Goal: Transaction & Acquisition: Purchase product/service

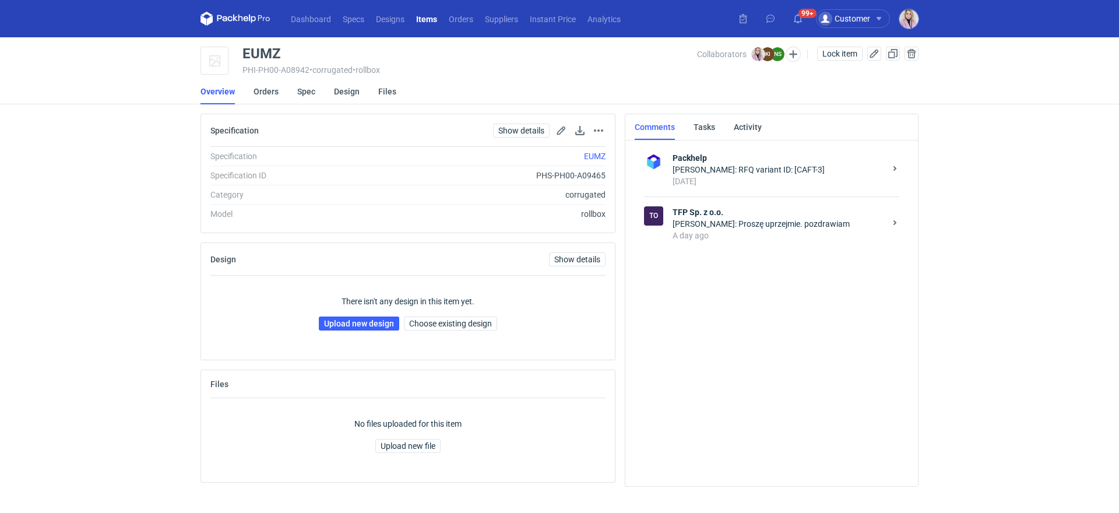
click at [364, 330] on div "There isn't any design in this item yet. Upload new design Choose existing desi…" at bounding box center [407, 313] width 395 height 75
click at [359, 320] on link "Upload new design" at bounding box center [359, 323] width 80 height 14
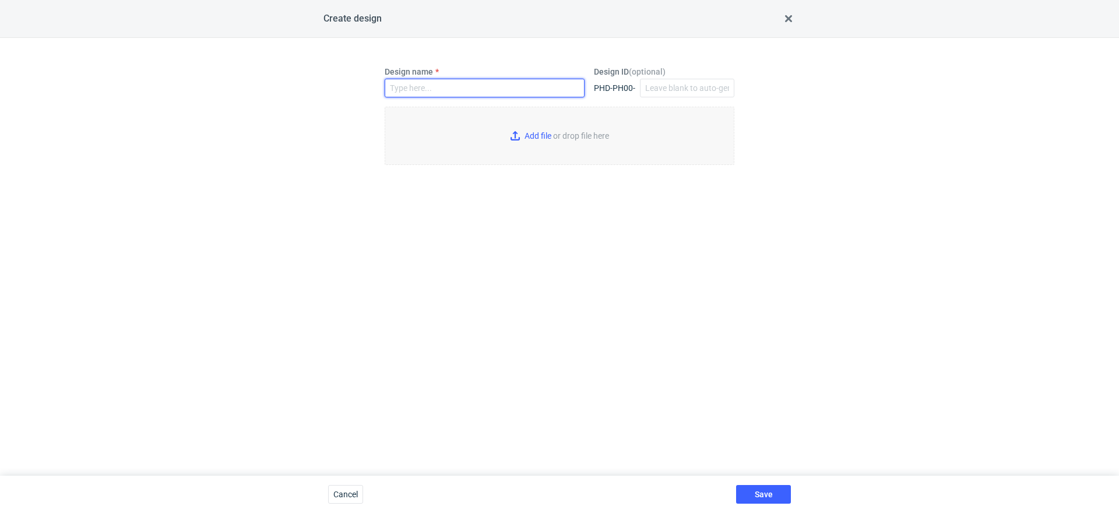
click at [418, 89] on input "Design name" at bounding box center [485, 88] width 200 height 19
paste input "EUMZ"
type input "EUMZ"
click at [547, 129] on input "Add file or drop file here" at bounding box center [560, 136] width 350 height 58
type input "C:\fakepath\tfpd__custom____EUMZ__d0__oR090244627__outside__v3.pdf"
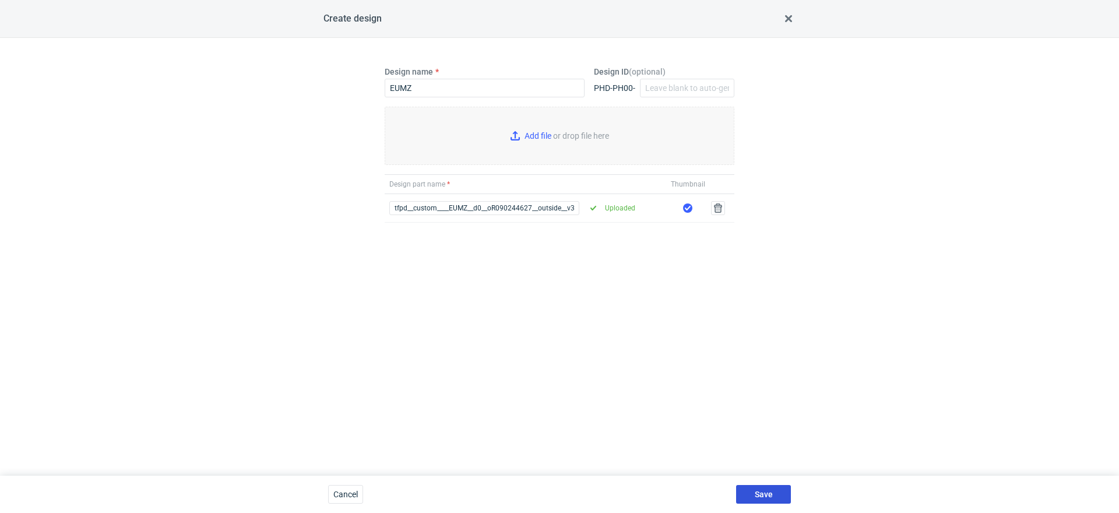
click at [763, 499] on button "Save" at bounding box center [763, 494] width 55 height 19
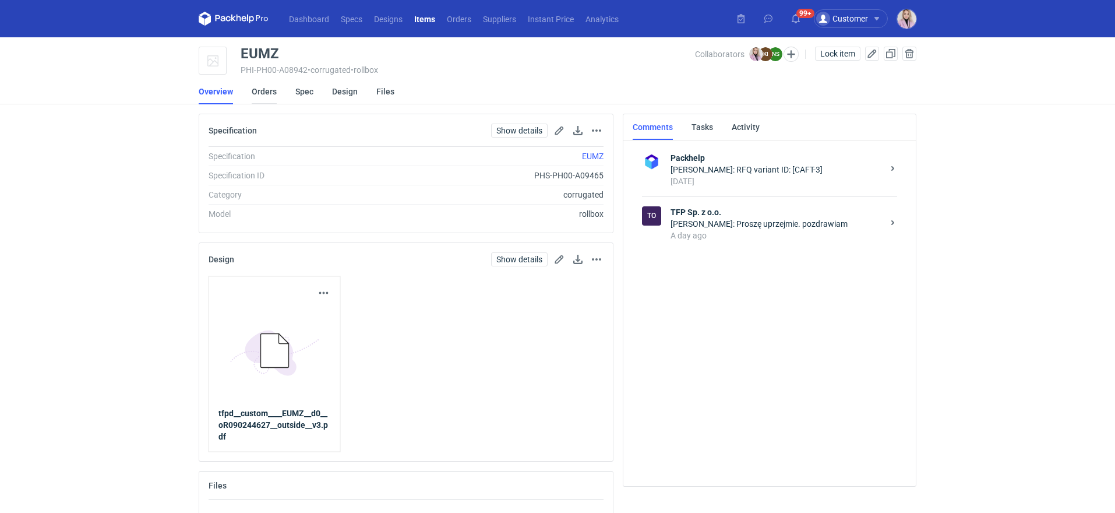
click at [262, 94] on link "Orders" at bounding box center [264, 92] width 25 height 26
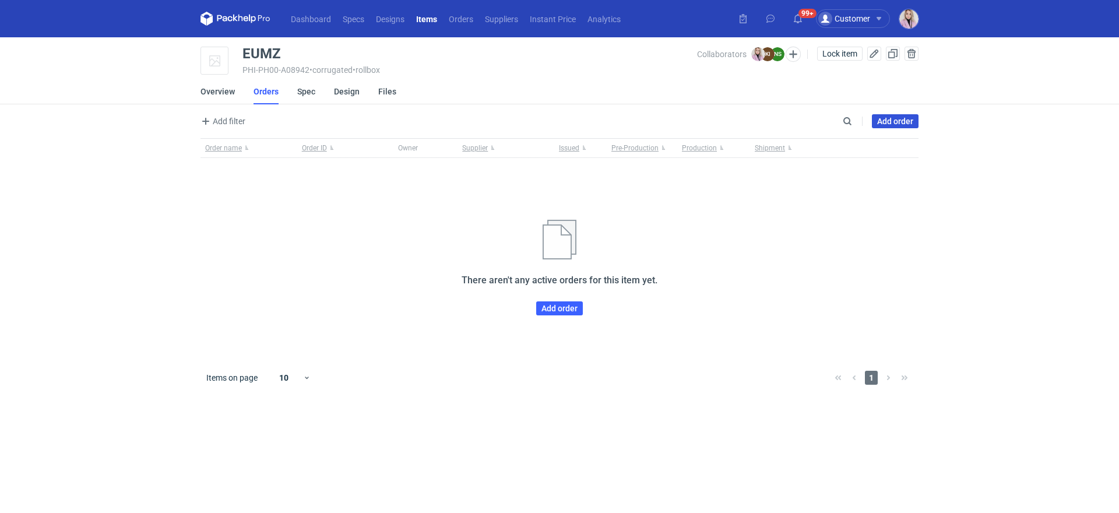
click at [891, 121] on link "Add order" at bounding box center [895, 121] width 47 height 14
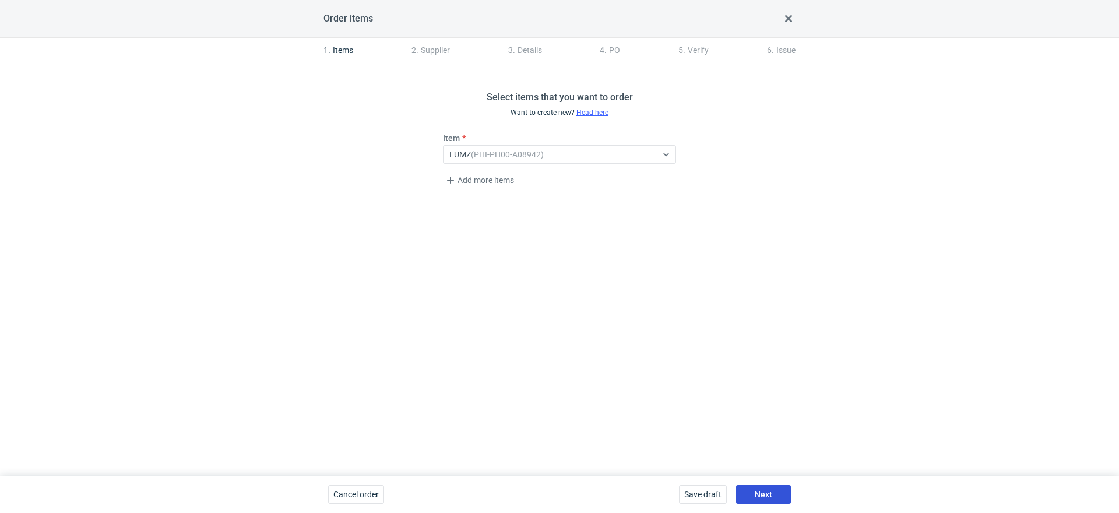
click at [758, 494] on span "Next" at bounding box center [763, 494] width 17 height 8
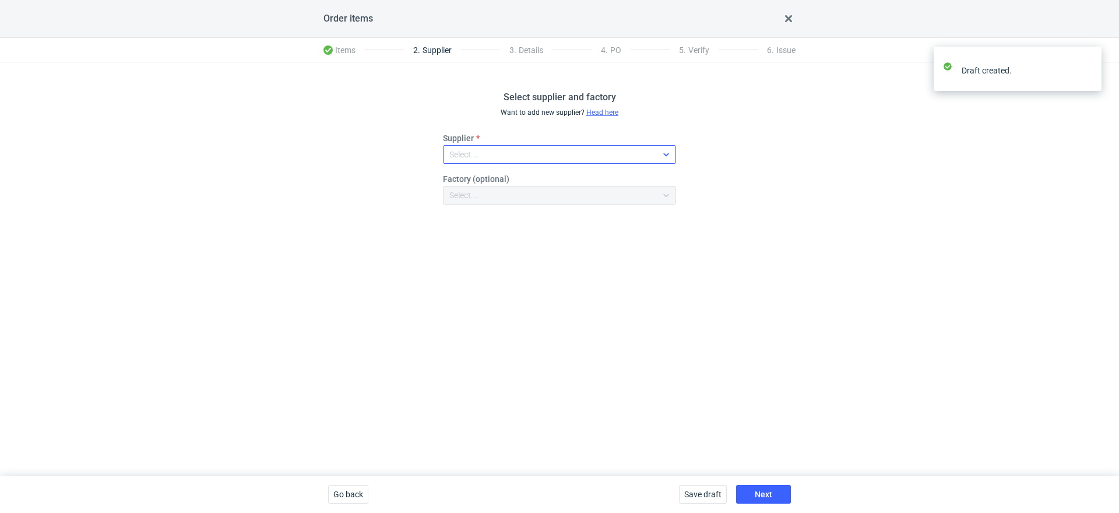
click at [503, 156] on div "Select..." at bounding box center [549, 154] width 213 height 16
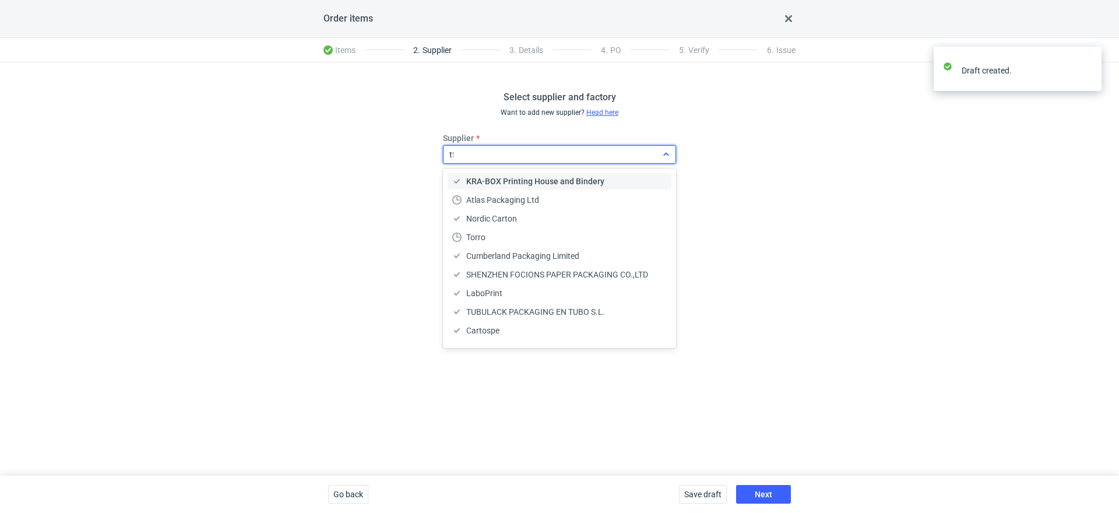
type input "tfp"
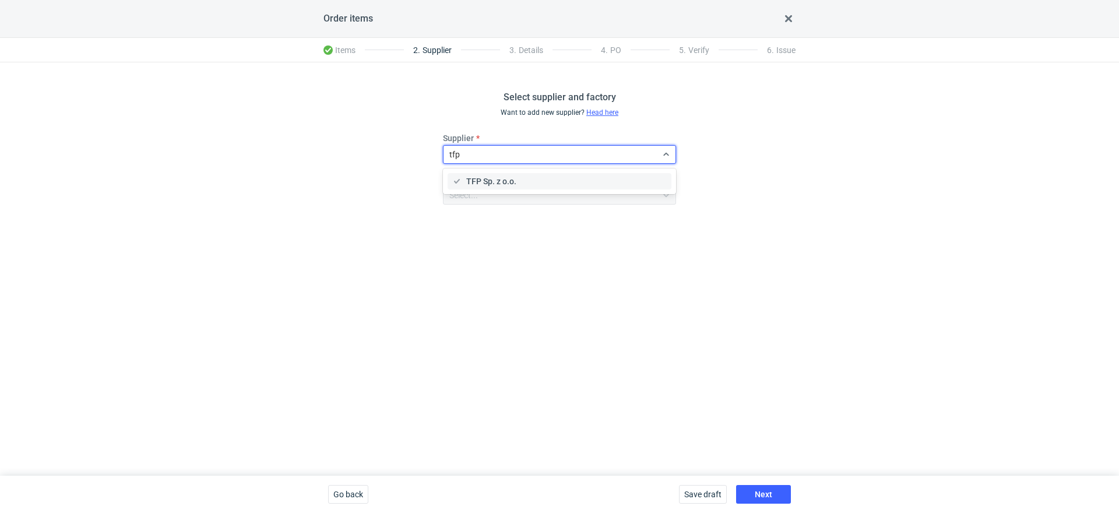
click at [499, 192] on div "TFP Sp. z o.o." at bounding box center [559, 181] width 233 height 26
click at [516, 182] on div "TFP Sp. z o.o." at bounding box center [559, 181] width 214 height 12
click at [759, 485] on button "Next" at bounding box center [763, 494] width 55 height 19
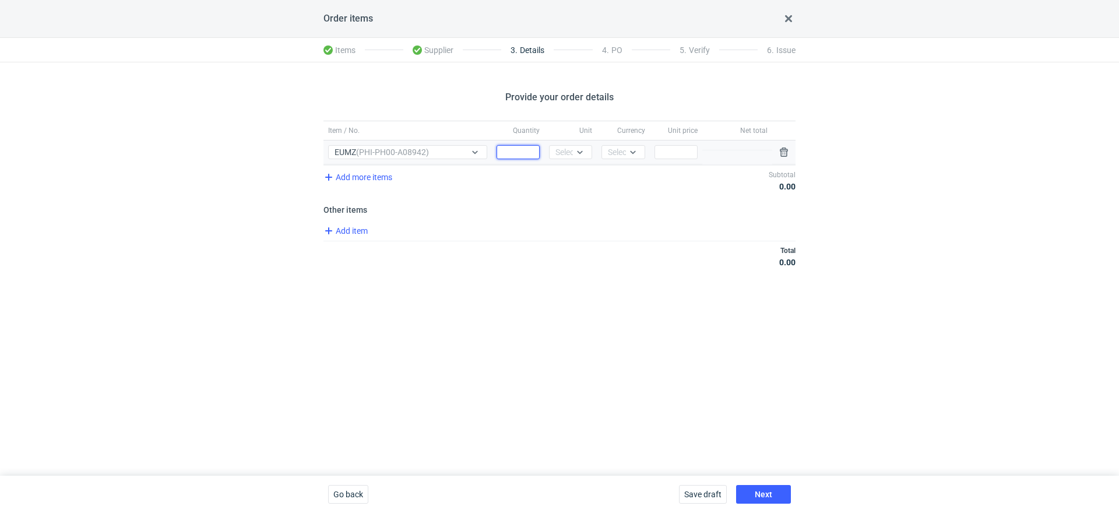
click at [515, 154] on input "Quantity" at bounding box center [517, 152] width 43 height 14
type input "380000"
click at [569, 158] on div "Unit Select..." at bounding box center [570, 152] width 52 height 24
click at [577, 143] on div "Unit Select..." at bounding box center [570, 152] width 52 height 24
click at [577, 153] on icon at bounding box center [579, 151] width 9 height 9
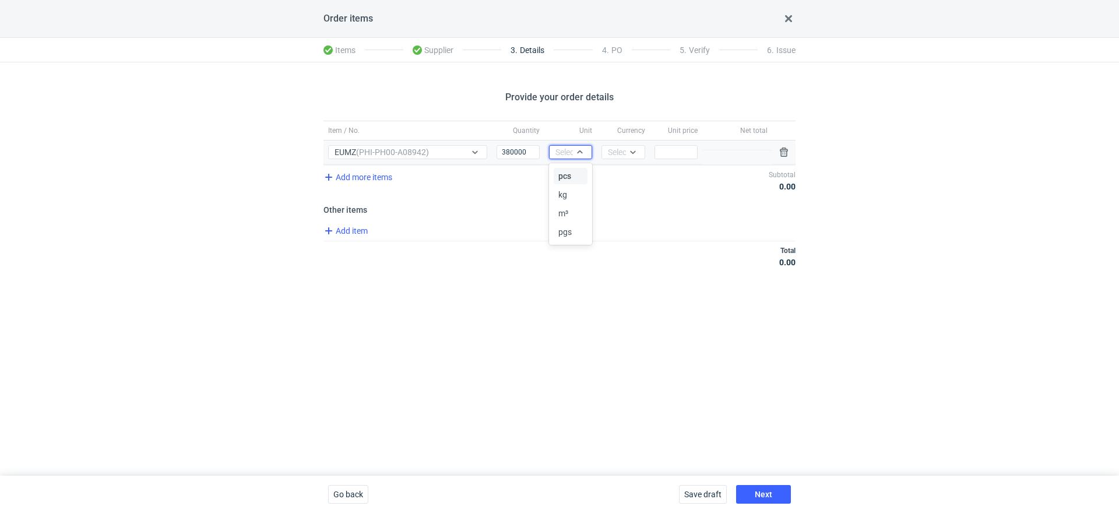
click at [577, 177] on div "pcs" at bounding box center [570, 176] width 24 height 12
click at [620, 159] on div "Currency Select..." at bounding box center [623, 152] width 52 height 24
click at [624, 152] on div "Select..." at bounding box center [622, 152] width 29 height 12
click at [623, 172] on span "PLN" at bounding box center [619, 176] width 16 height 12
click at [684, 153] on input "Price" at bounding box center [675, 152] width 43 height 14
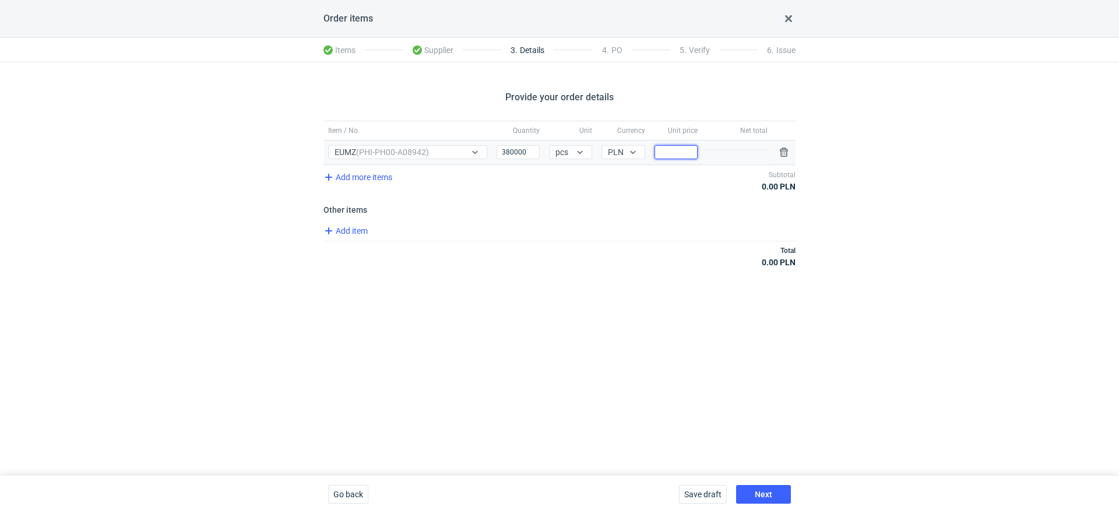
type input "0"
type input "0.93"
click at [652, 286] on div "Provide your order details Item / No. Quantity Unit Currency Unit price Net tot…" at bounding box center [559, 268] width 1119 height 413
click at [357, 224] on span "Add item" at bounding box center [345, 231] width 47 height 14
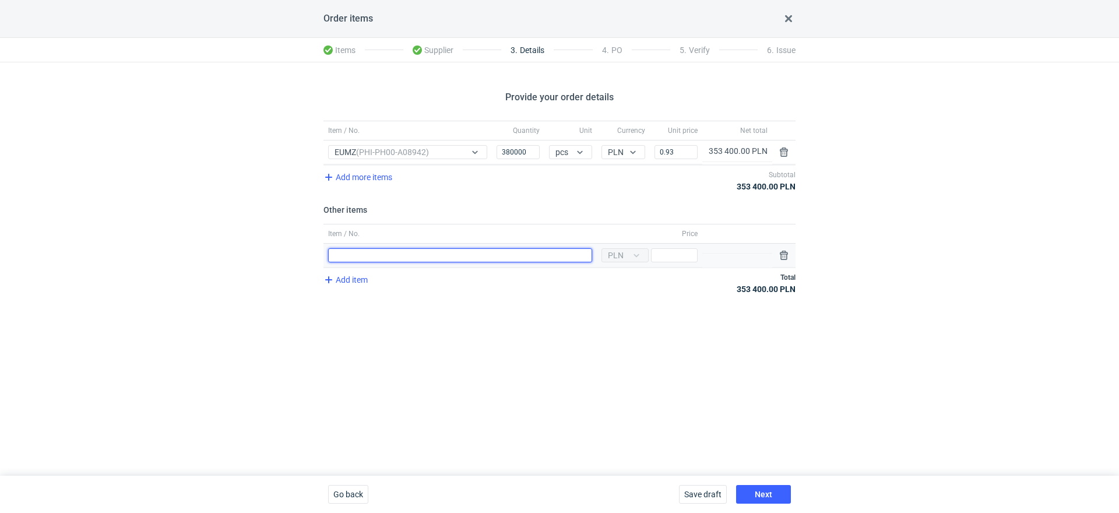
click at [356, 253] on input "Item / No." at bounding box center [460, 255] width 264 height 14
type input "Wykrojnik"
click at [367, 283] on span "Add item" at bounding box center [345, 280] width 47 height 14
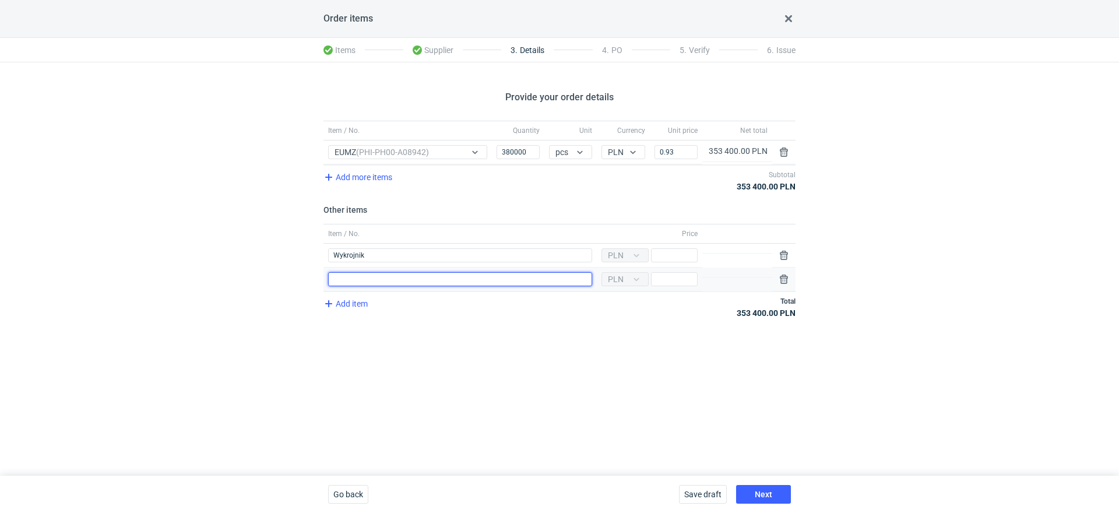
click at [362, 281] on input "Item / No." at bounding box center [460, 279] width 264 height 14
type input "Klisza"
click at [660, 279] on input "Price" at bounding box center [674, 279] width 47 height 14
type input "800"
click at [673, 259] on input "Price" at bounding box center [674, 255] width 47 height 14
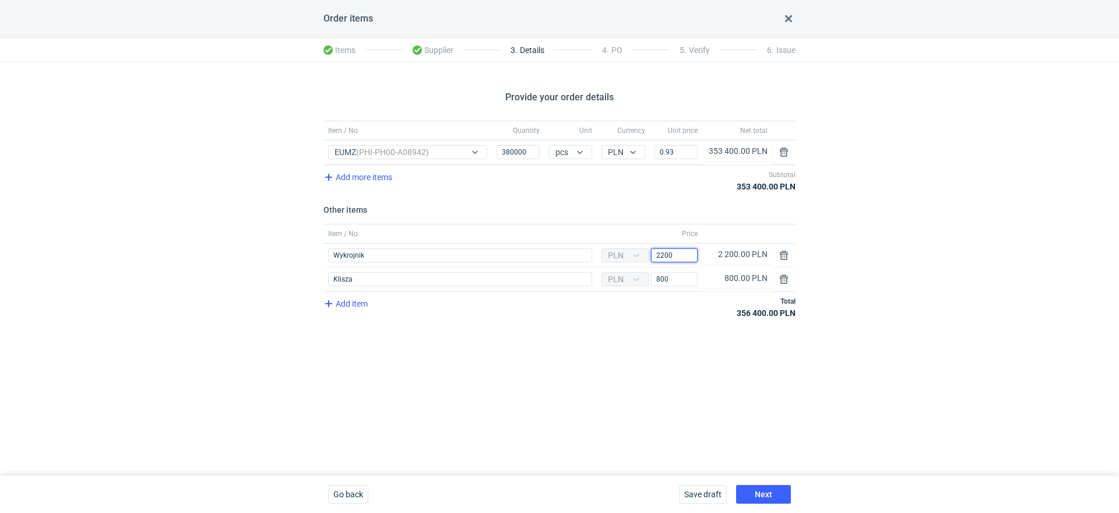
type input "2200"
click at [778, 500] on button "Next" at bounding box center [763, 494] width 55 height 19
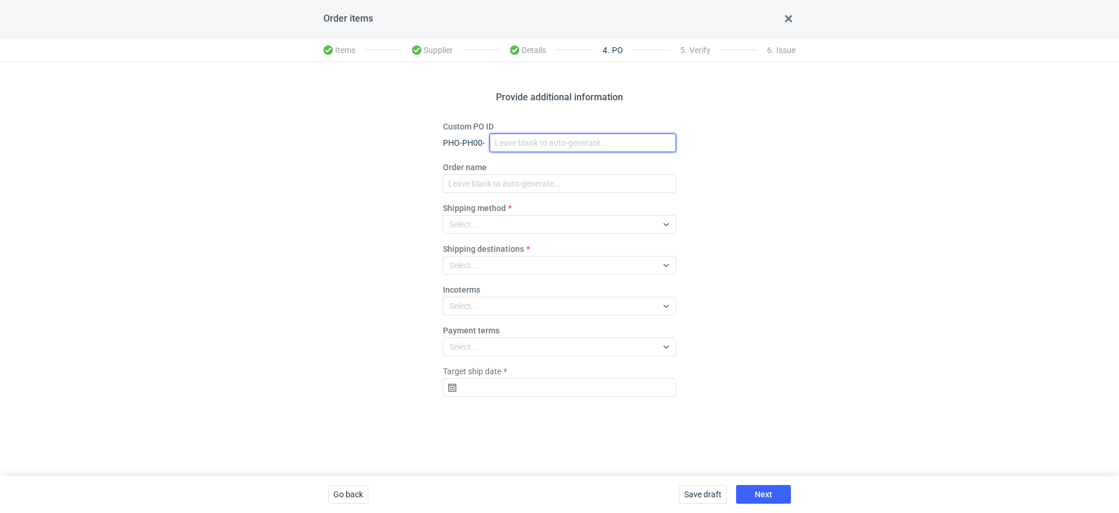
click at [519, 139] on input "Custom PO ID" at bounding box center [582, 142] width 186 height 19
paste input "R090244627_EUMZ"
type input "R090244627_EUMZ"
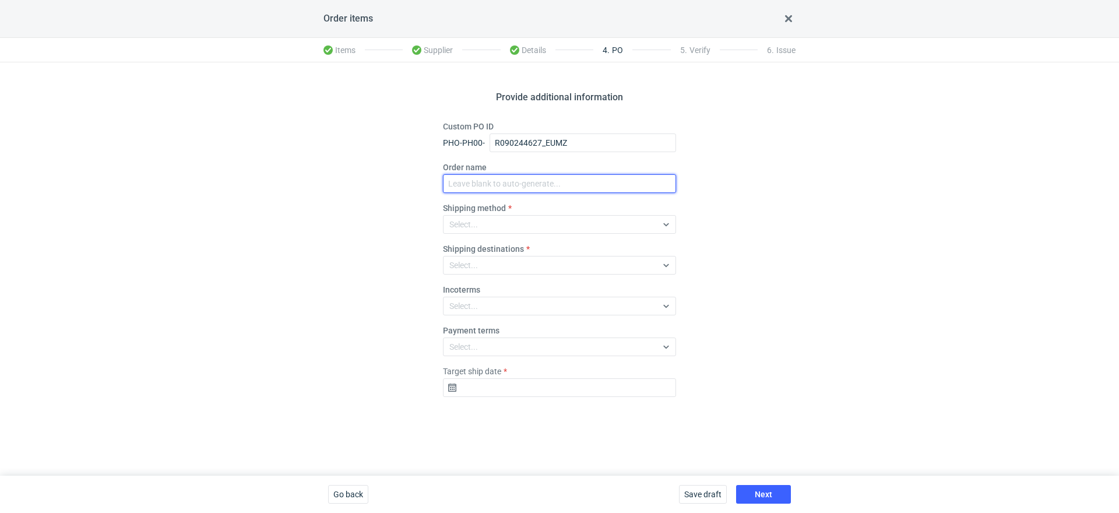
click at [483, 188] on input "Order name" at bounding box center [559, 183] width 233 height 19
paste input "R090244627_EUMZ"
type input "R090244627_EUMZ"
click at [477, 265] on div "Select..." at bounding box center [463, 265] width 29 height 12
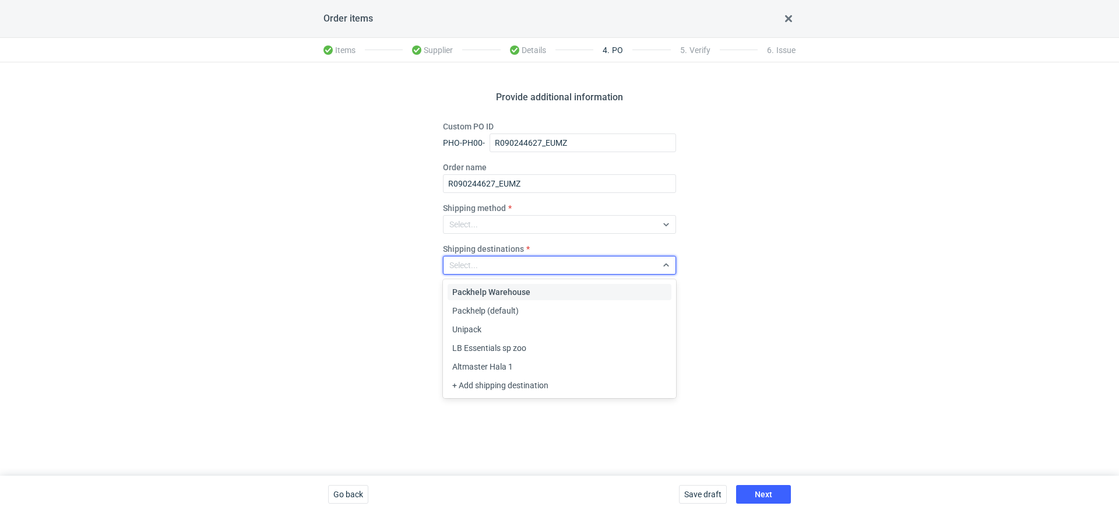
click at [397, 260] on div "Provide additional information Custom PO ID PHO-PH00- R090244627_EUMZ Order nam…" at bounding box center [559, 268] width 1119 height 413
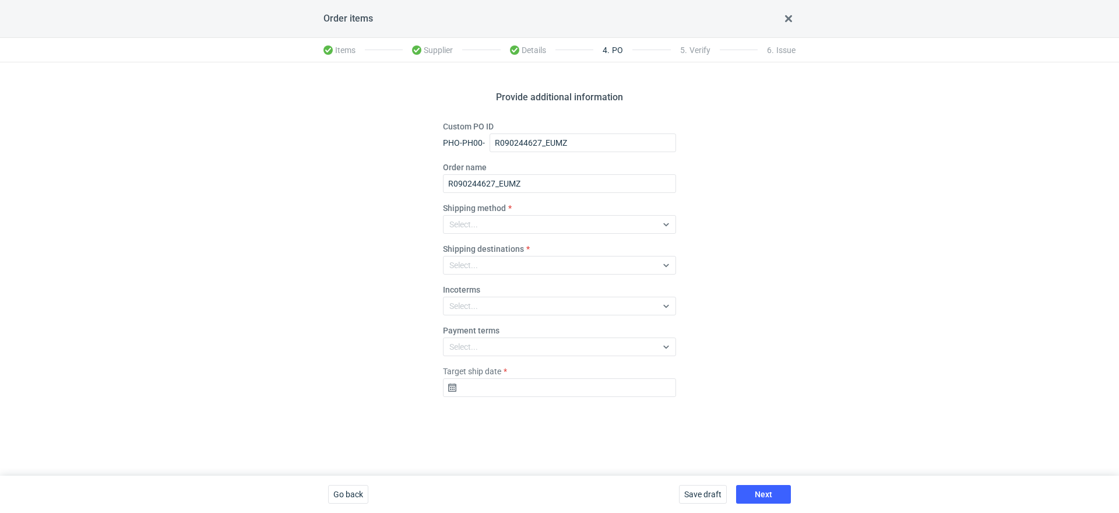
click at [459, 291] on label "Incoterms" at bounding box center [461, 290] width 37 height 12
click at [459, 310] on div "Select..." at bounding box center [463, 306] width 29 height 12
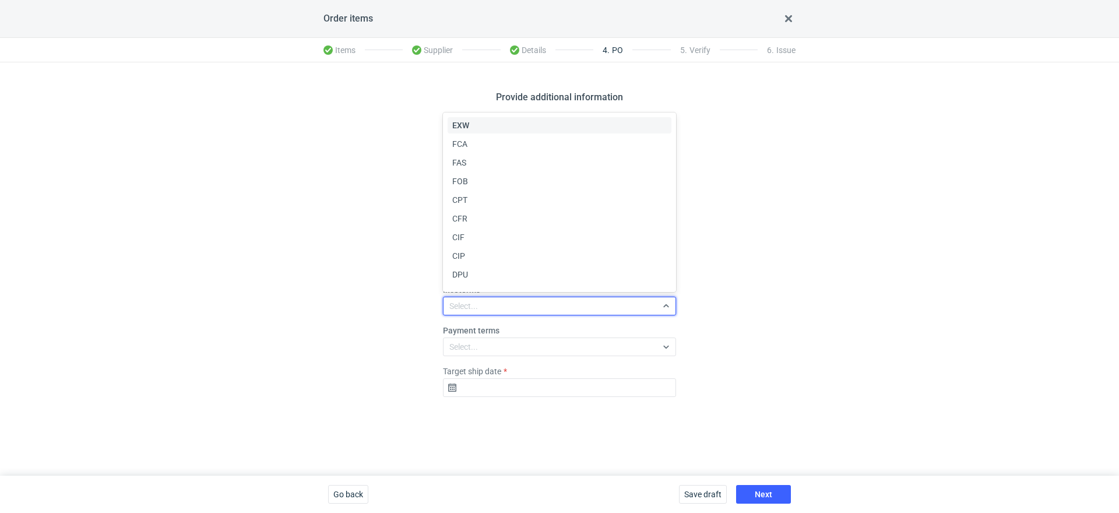
click at [467, 123] on span "EXW" at bounding box center [460, 125] width 17 height 12
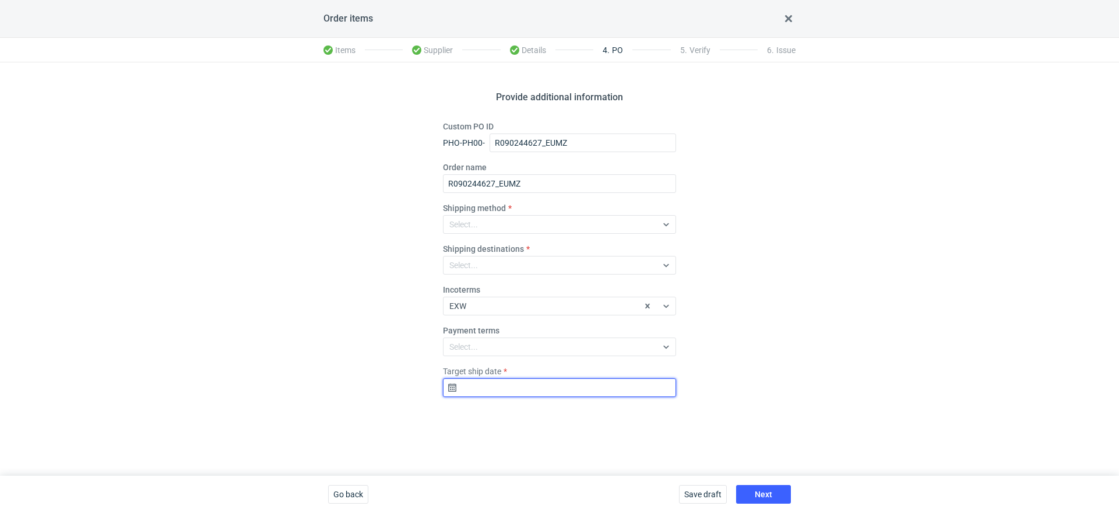
click at [479, 392] on input "Target ship date" at bounding box center [559, 387] width 233 height 19
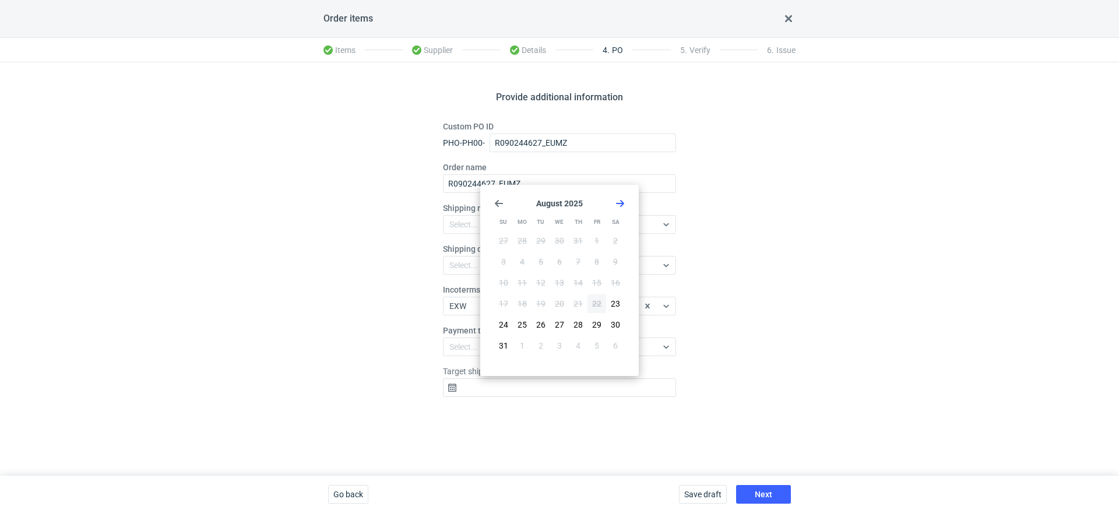
click at [623, 196] on div "August 2025 Su Mo Tu We Th Fr Sa 27 28 29 30 31 1 2 3 4 5 6 7 8 9 10 11 12 13 1…" at bounding box center [559, 280] width 149 height 182
click at [625, 202] on div "August 2025 Su Mo Tu We Th Fr Sa 27 28 29 30 31 1 2 3 4 5 6 7 8 9 10 11 12 13 1…" at bounding box center [559, 280] width 149 height 182
click at [618, 202] on icon "Go forward 1 month" at bounding box center [619, 203] width 9 height 9
click at [536, 268] on button "9" at bounding box center [540, 261] width 19 height 19
type input "2025-09-09"
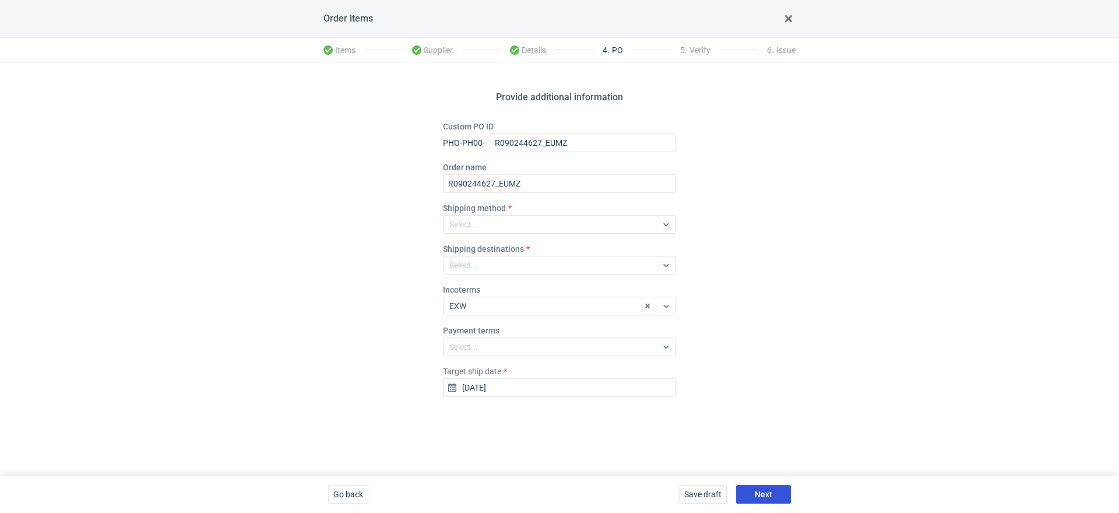
click at [766, 490] on span "Next" at bounding box center [763, 494] width 17 height 8
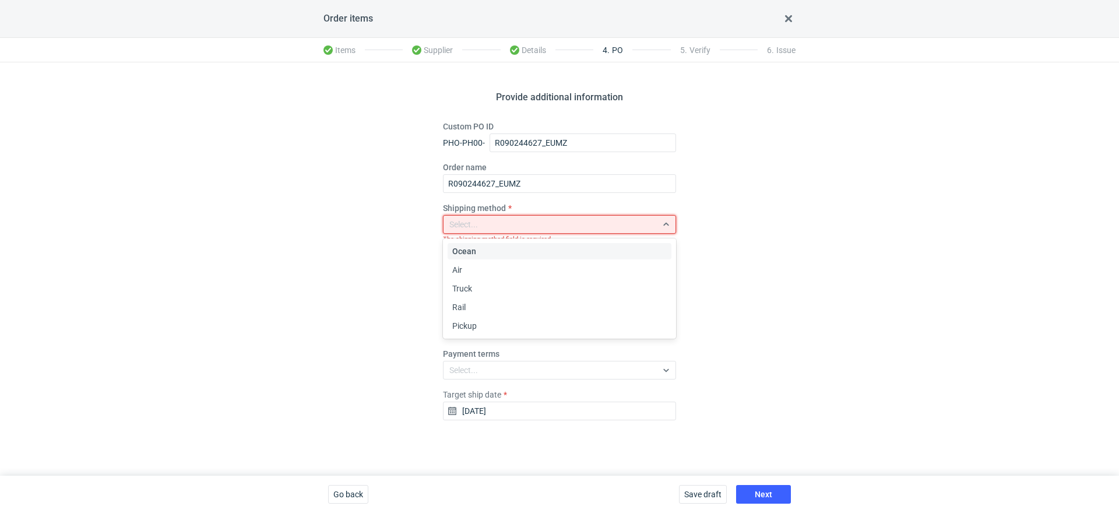
click at [503, 217] on div "Select..." at bounding box center [549, 224] width 213 height 16
click at [487, 322] on div "Pickup" at bounding box center [559, 326] width 214 height 12
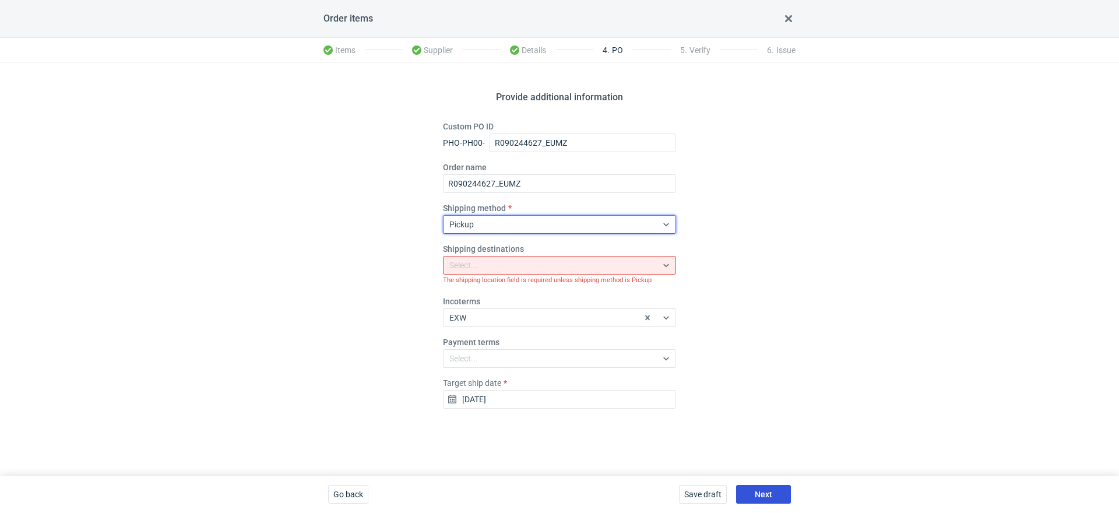
click at [763, 494] on span "Next" at bounding box center [763, 494] width 17 height 8
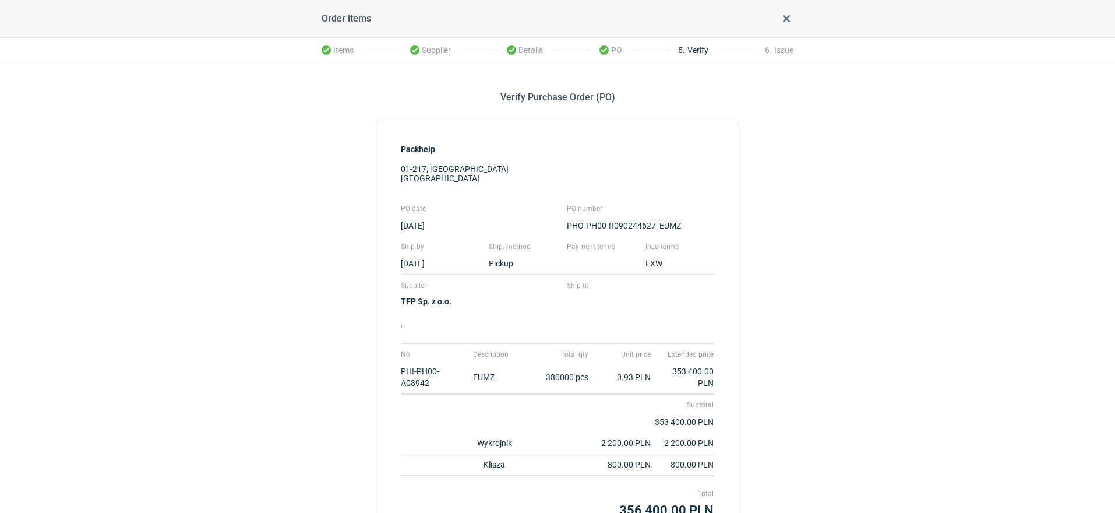
scroll to position [112, 0]
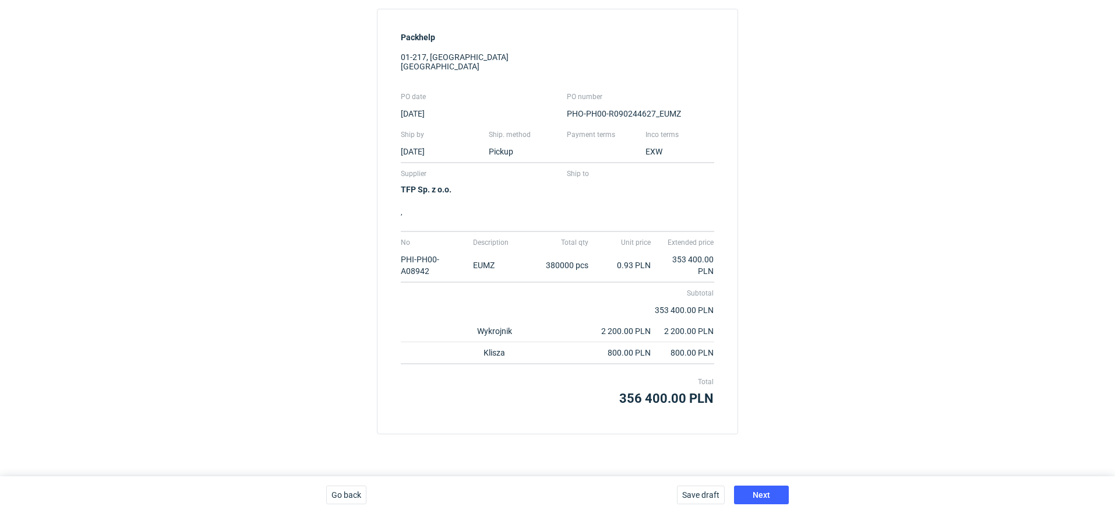
click at [770, 436] on div "Verify Purchase Order (PO) Packhelp 01-217, Warszawa Poland PO date PO number 2…" at bounding box center [557, 213] width 1115 height 526
click at [744, 492] on button "Next" at bounding box center [761, 494] width 55 height 19
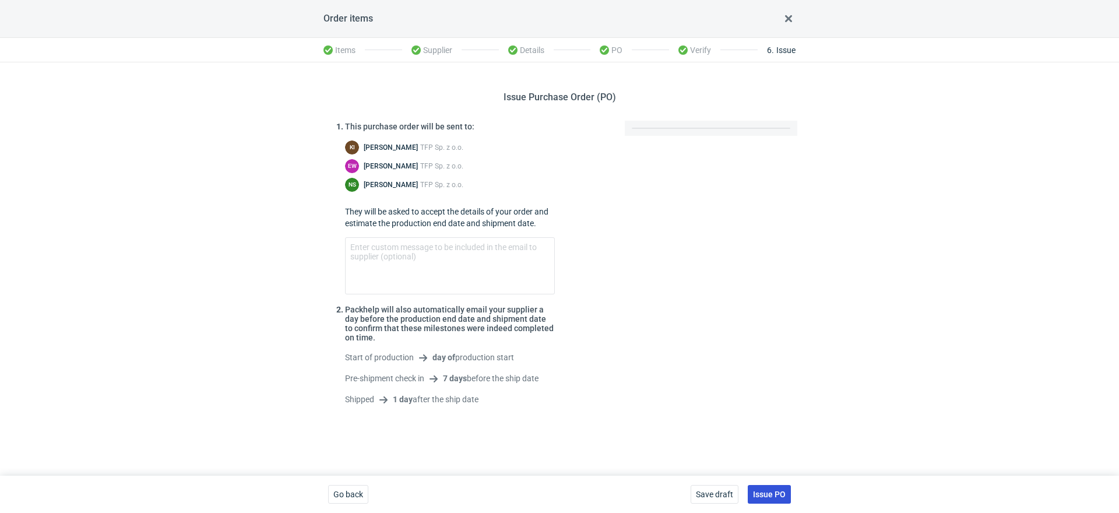
click at [770, 490] on span "Issue PO" at bounding box center [769, 494] width 33 height 8
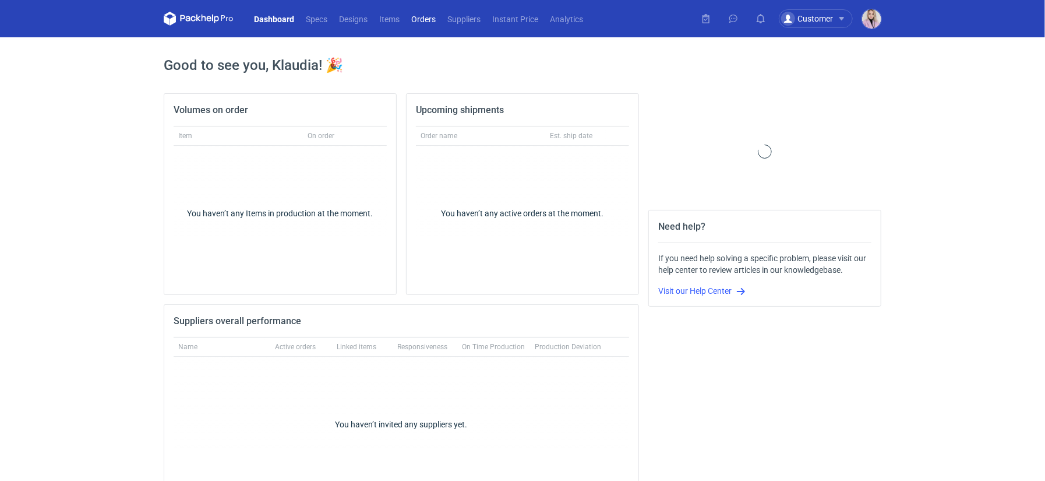
click at [417, 21] on link "Orders" at bounding box center [424, 19] width 36 height 14
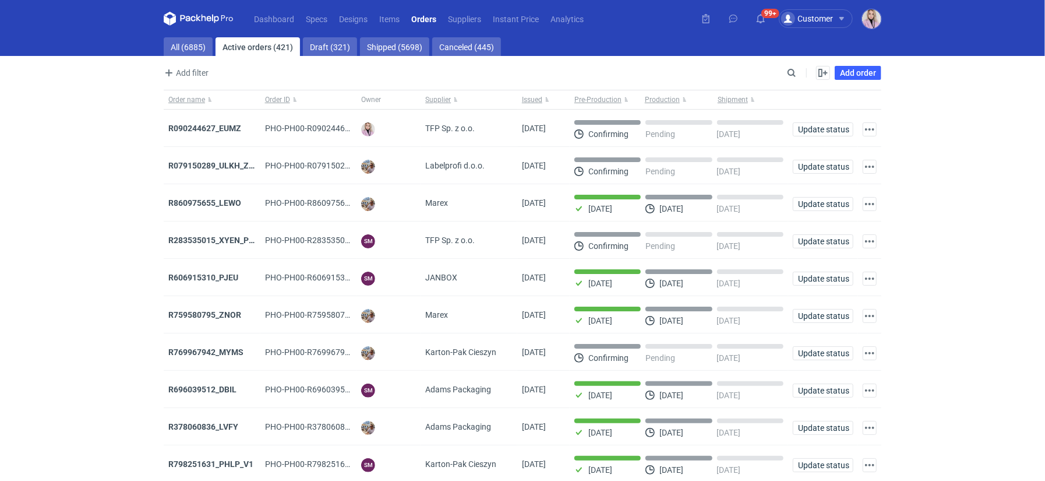
click at [181, 58] on main "All (6885) Active orders (421) Draft (321) Shipped (5698) Canceled (445) Add fi…" at bounding box center [522, 278] width 727 height 482
click at [196, 46] on link "All (6885)" at bounding box center [188, 46] width 49 height 19
click at [794, 72] on input "Search" at bounding box center [741, 73] width 115 height 14
paste input "OQAR"
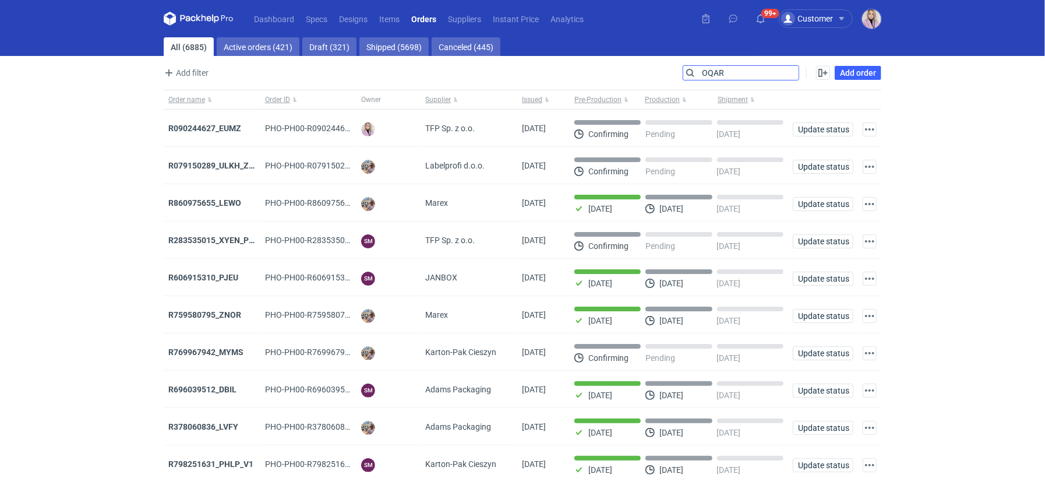
type input "OQAR"
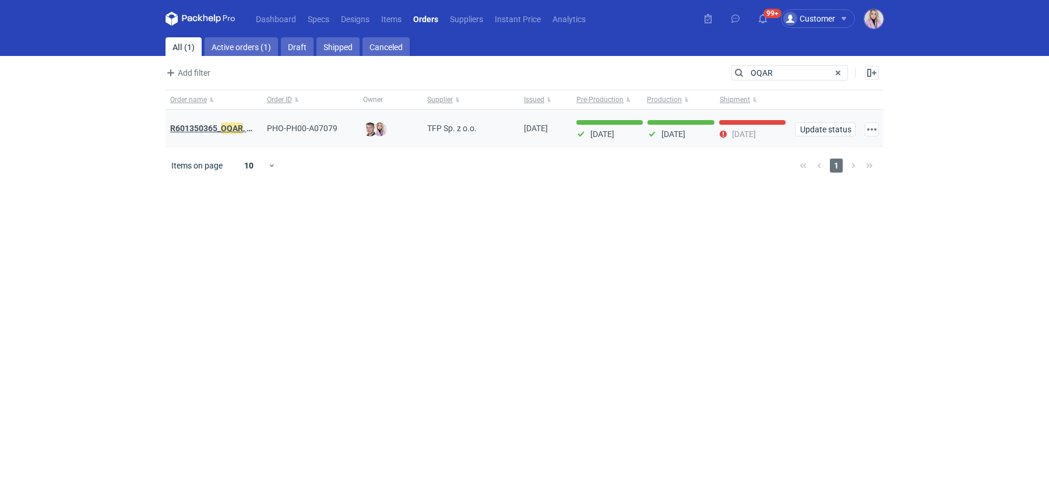
click at [210, 128] on strong "R601350365_ OQAR , MXDH" at bounding box center [220, 128] width 100 height 13
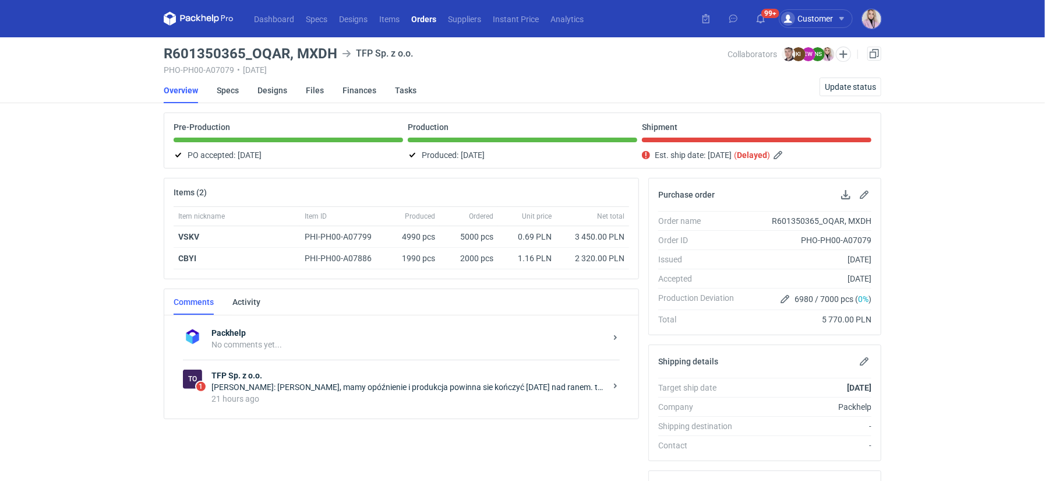
click at [284, 371] on strong "TFP Sp. z o.o." at bounding box center [409, 375] width 394 height 12
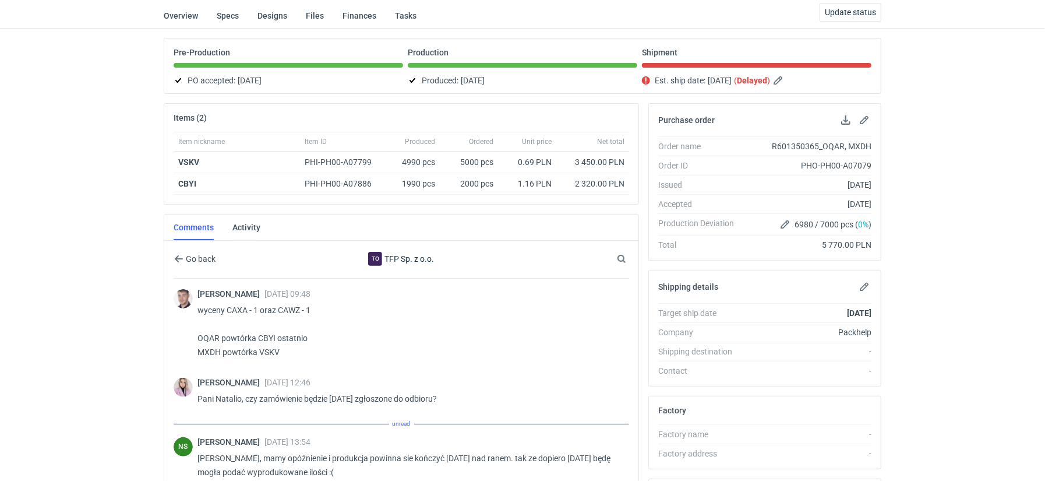
scroll to position [82, 0]
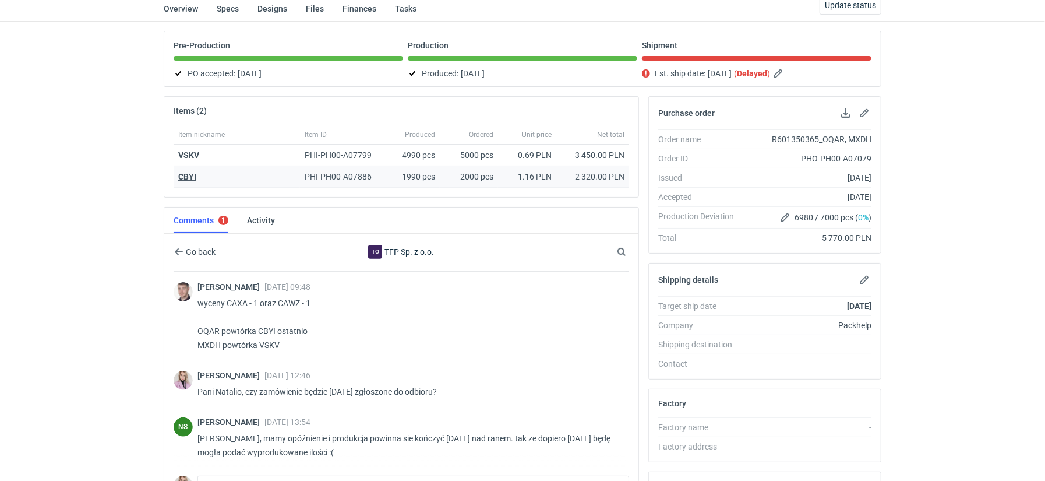
click at [185, 173] on strong "CBYI" at bounding box center [187, 176] width 18 height 9
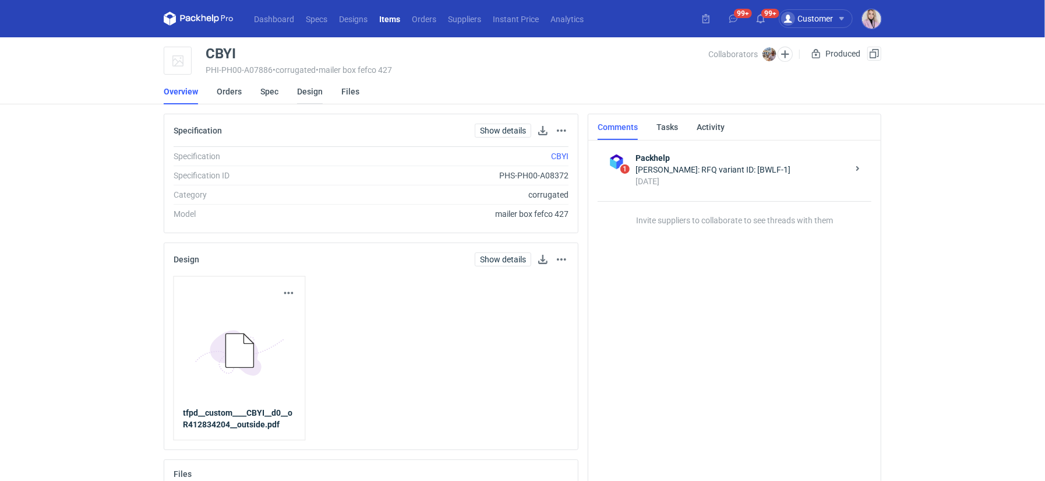
click at [300, 94] on link "Design" at bounding box center [310, 92] width 26 height 26
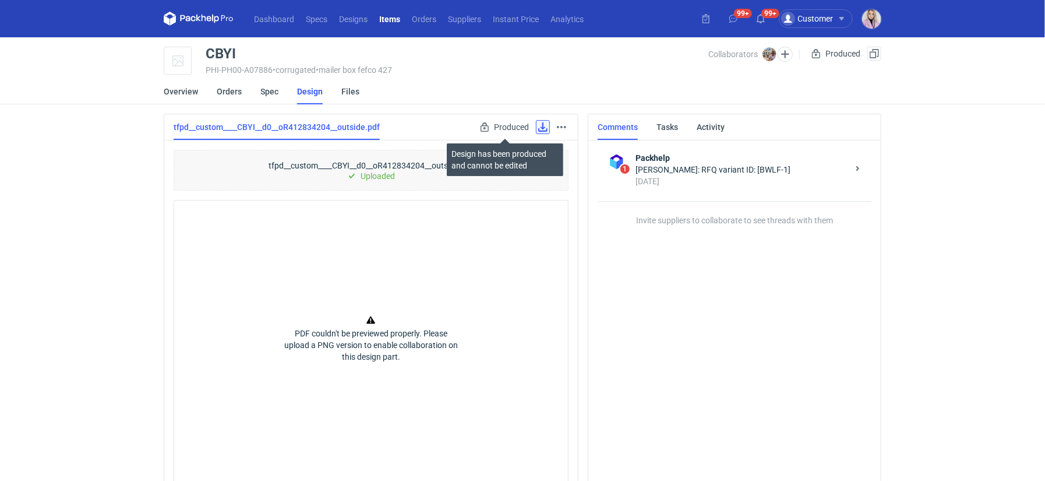
click at [541, 125] on link at bounding box center [543, 127] width 14 height 14
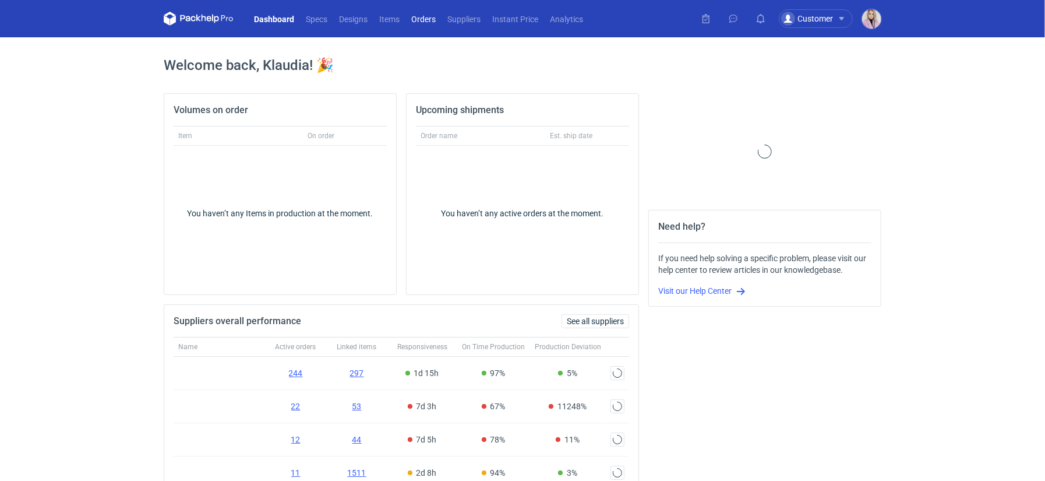
click at [422, 23] on link "Orders" at bounding box center [424, 19] width 36 height 14
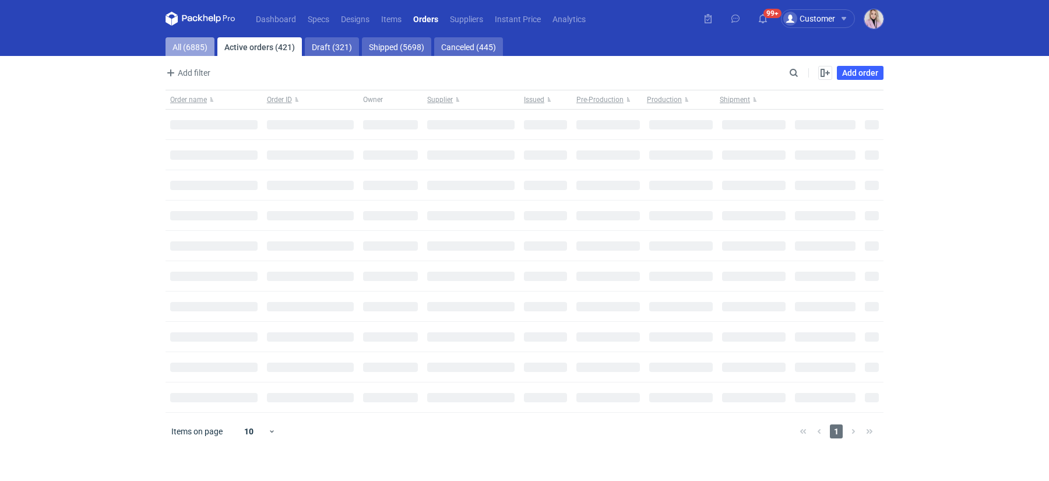
click at [188, 47] on link "All (6885)" at bounding box center [189, 46] width 49 height 19
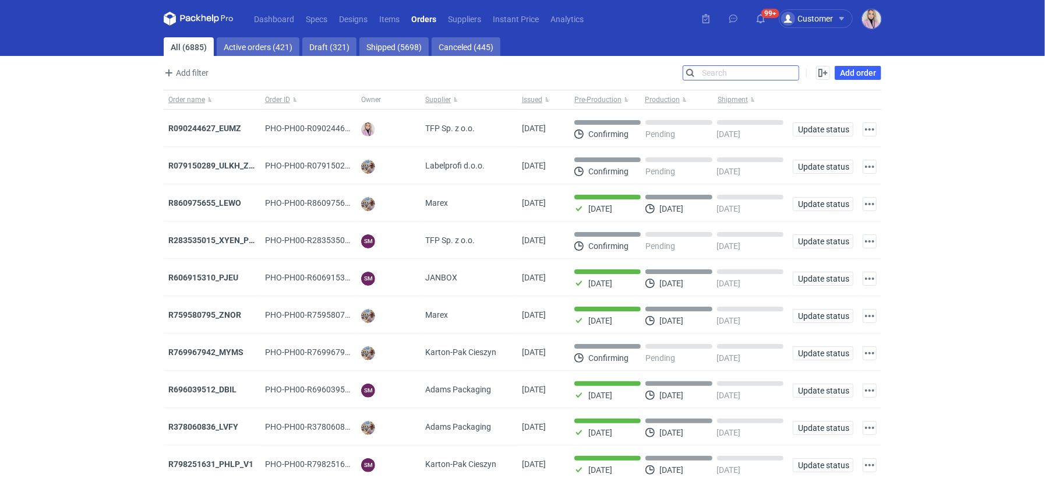
click at [792, 74] on input "Search" at bounding box center [741, 73] width 115 height 14
paste input "XJNV"
type input "XJNV"
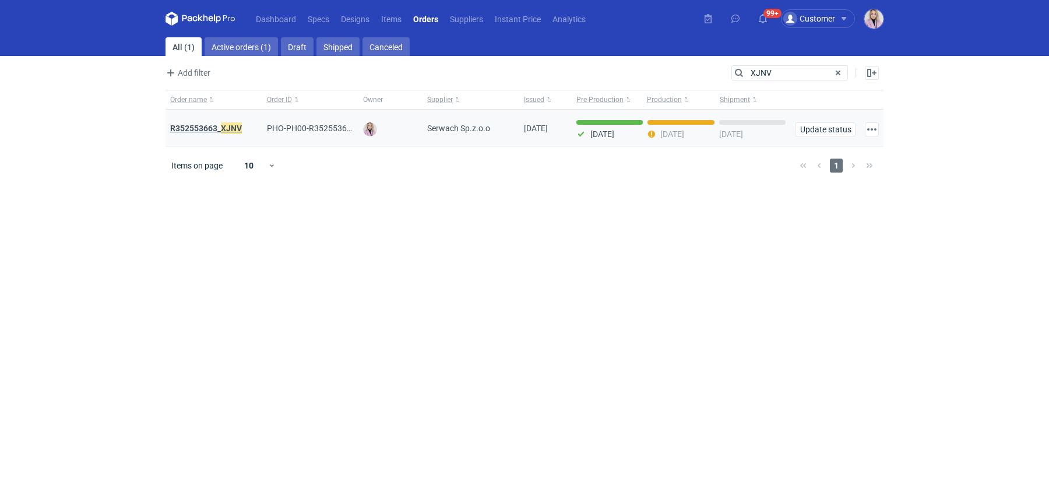
click at [224, 128] on em "XJNV" at bounding box center [231, 128] width 21 height 13
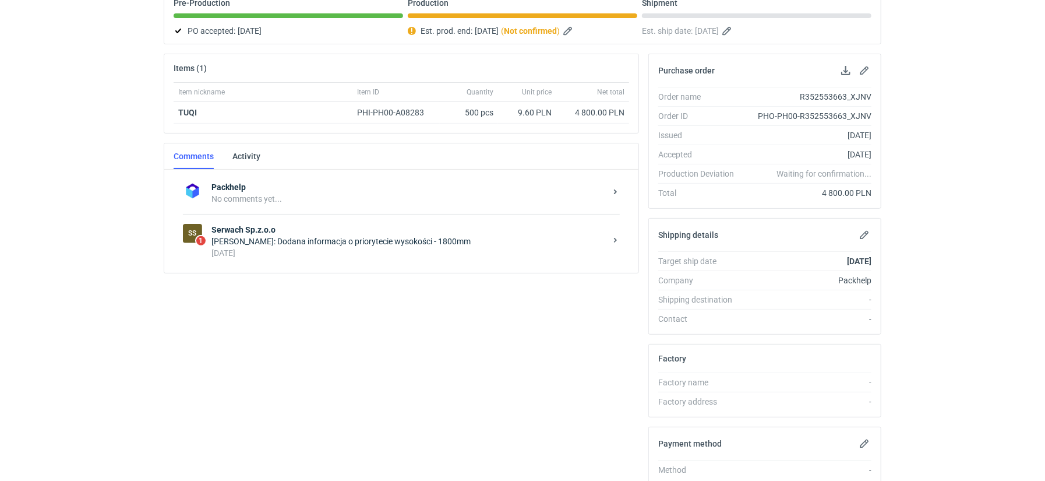
scroll to position [129, 0]
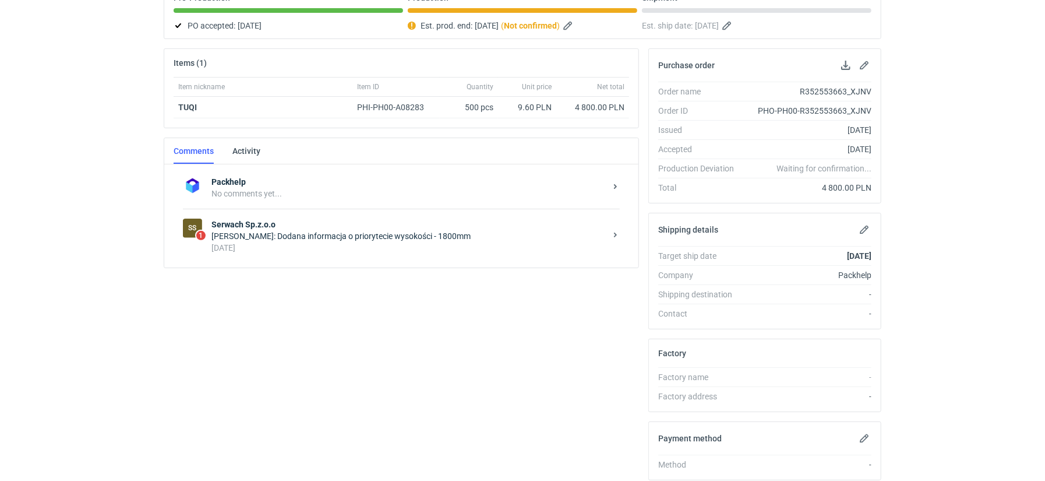
click at [332, 243] on div "[DATE]" at bounding box center [409, 248] width 394 height 12
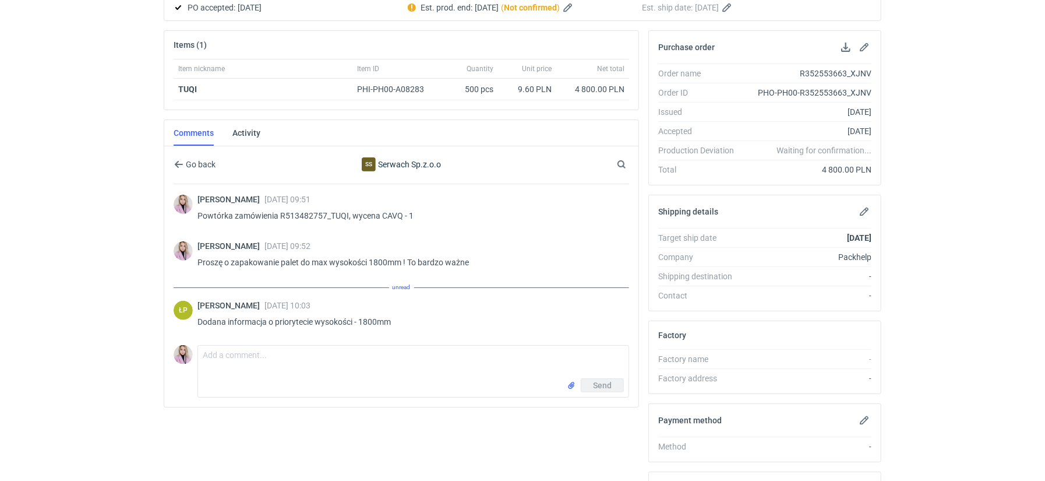
scroll to position [149, 0]
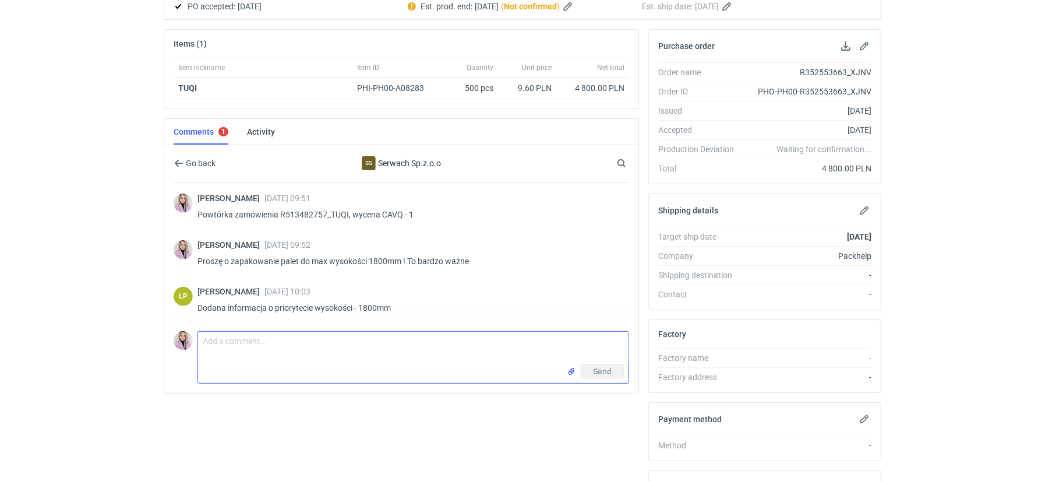
click at [268, 350] on textarea "Comment message" at bounding box center [413, 348] width 431 height 33
type textarea "Dzień dobry, Panie Łukaszu czy ta produkcja będzie dziś zgłoszona?"
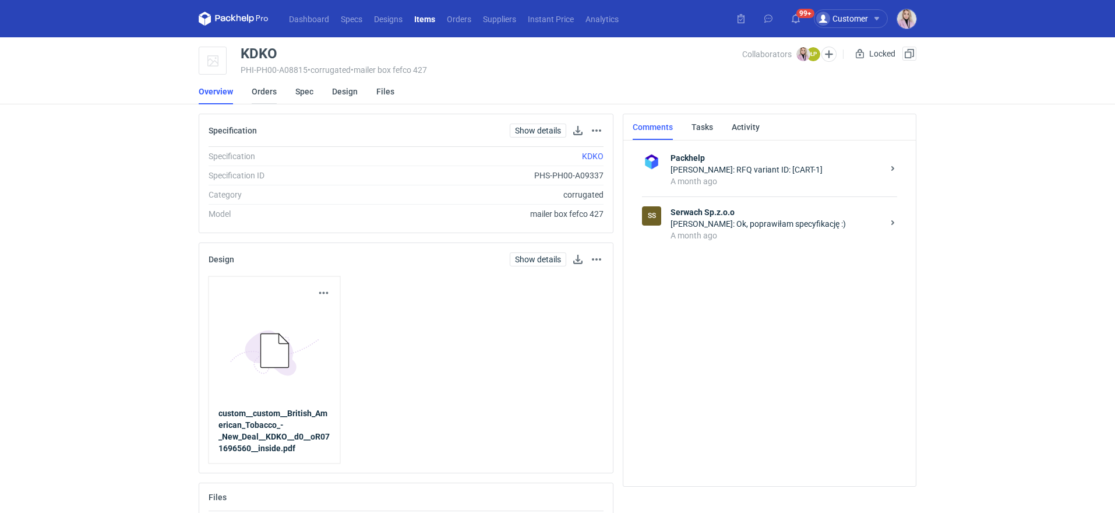
click at [273, 100] on link "Orders" at bounding box center [264, 92] width 25 height 26
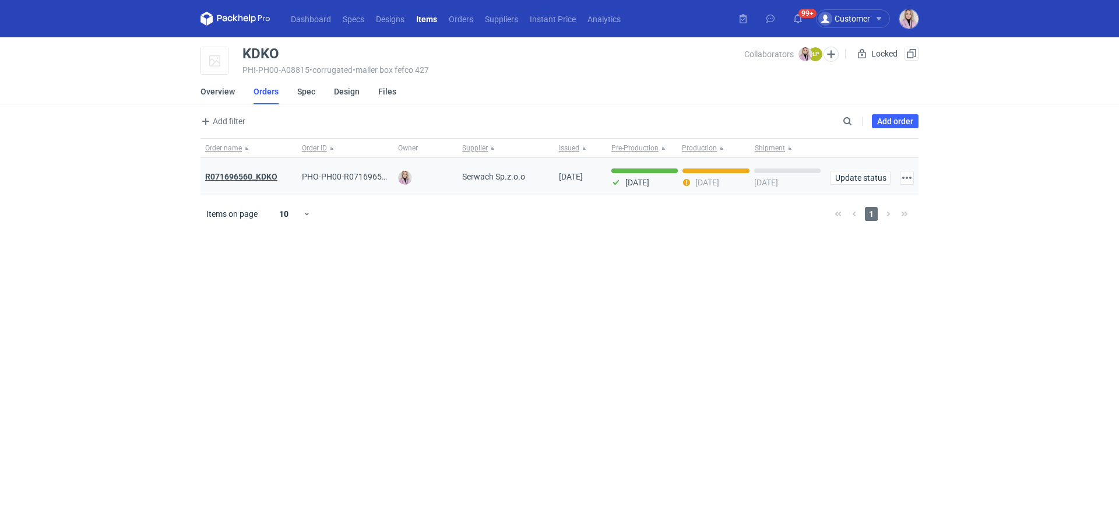
click at [246, 176] on strong "R071696560_KDKO" at bounding box center [241, 176] width 72 height 9
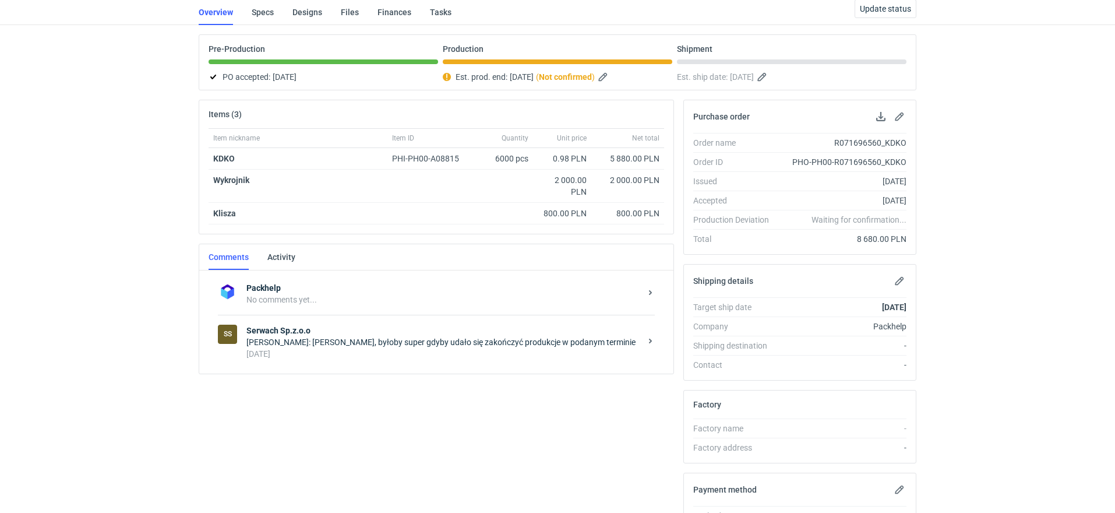
scroll to position [87, 0]
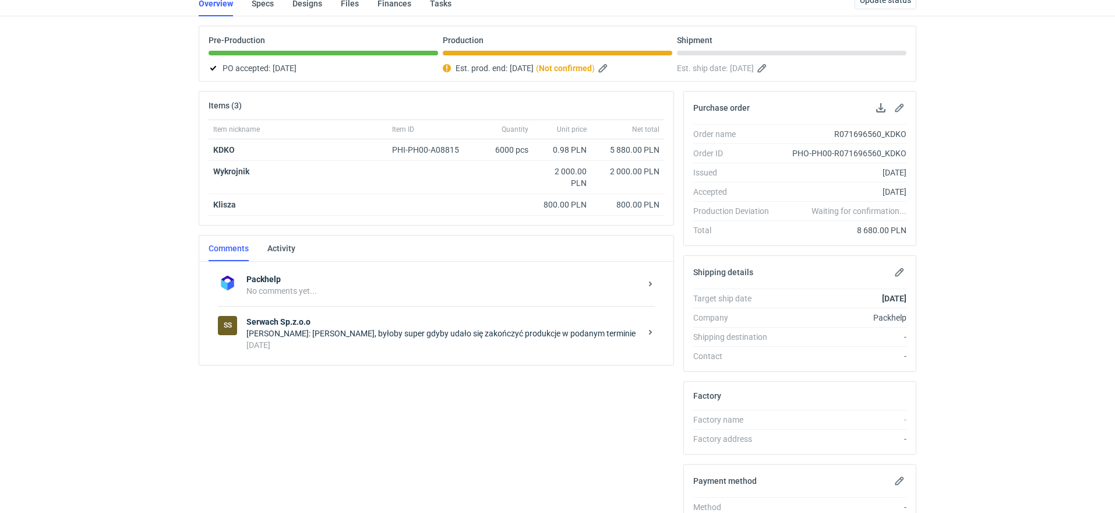
click at [326, 322] on strong "Serwach Sp.z.o.o" at bounding box center [443, 322] width 394 height 12
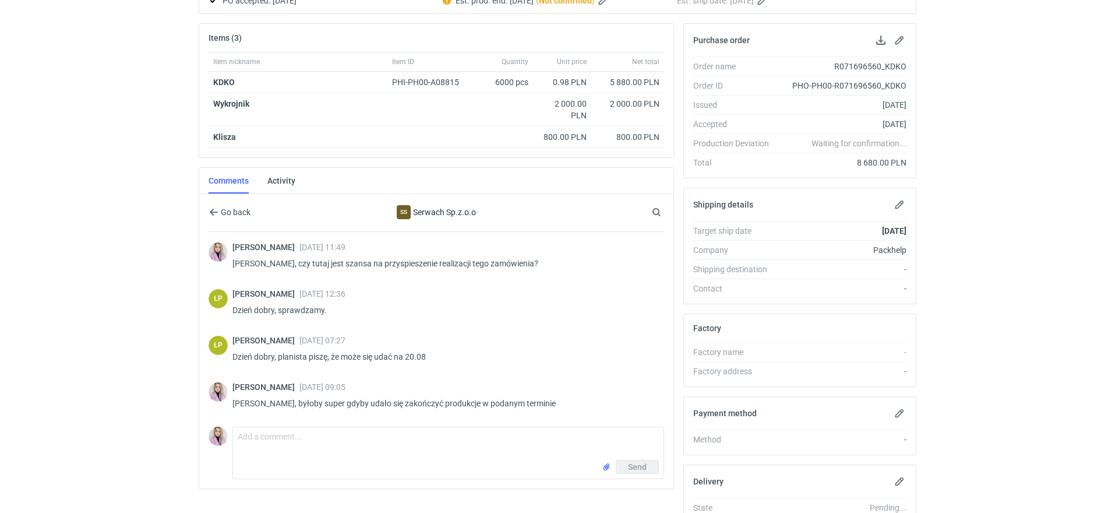
scroll to position [161, 0]
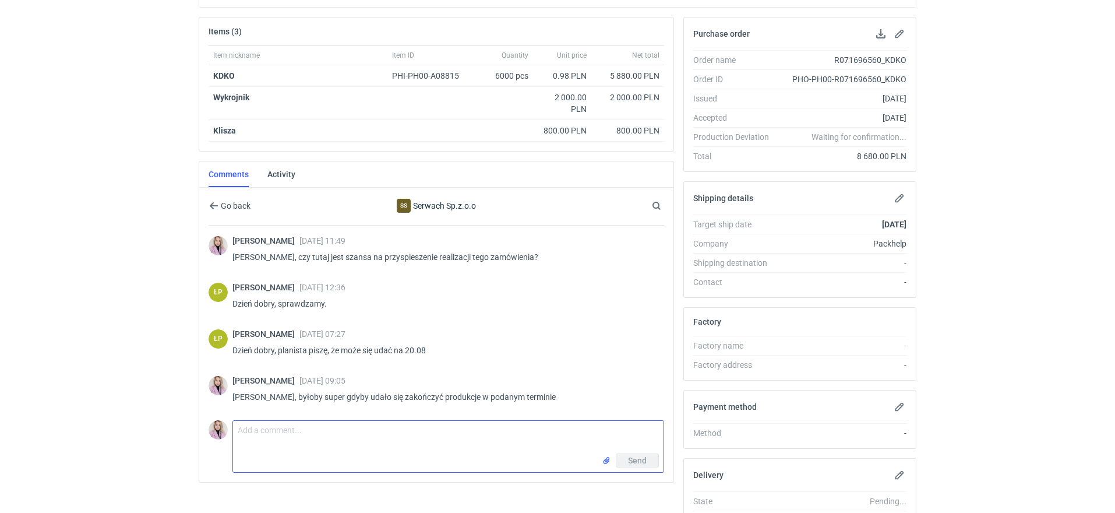
click at [325, 433] on textarea "Comment message" at bounding box center [448, 437] width 431 height 33
type textarea "Tutaj również proszę o informację czy zamówienie jest gotowe"
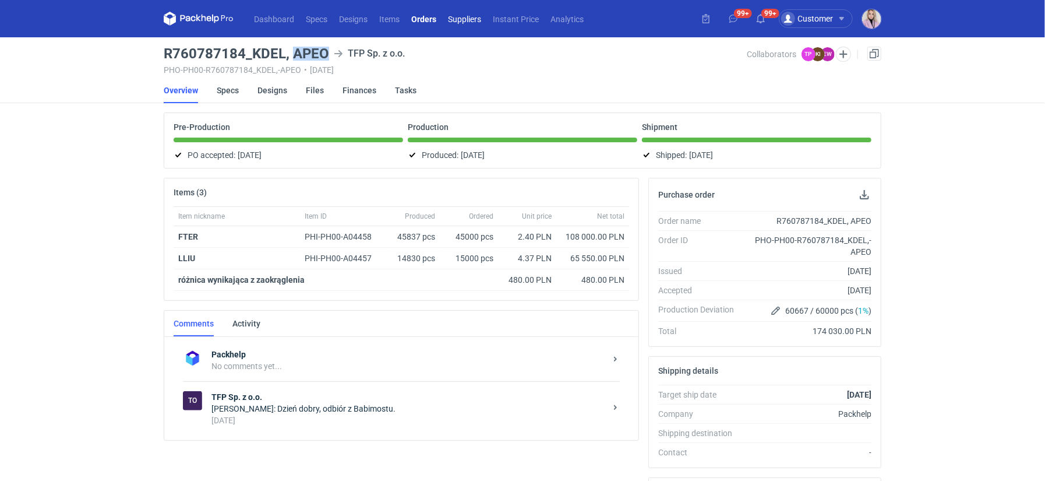
click at [457, 21] on link "Suppliers" at bounding box center [464, 19] width 45 height 14
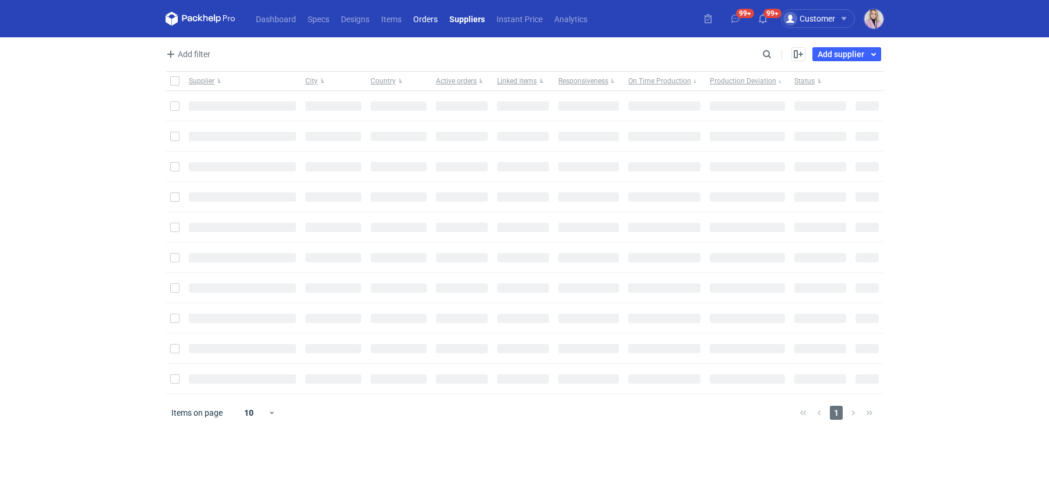
click at [432, 21] on link "Orders" at bounding box center [425, 19] width 36 height 14
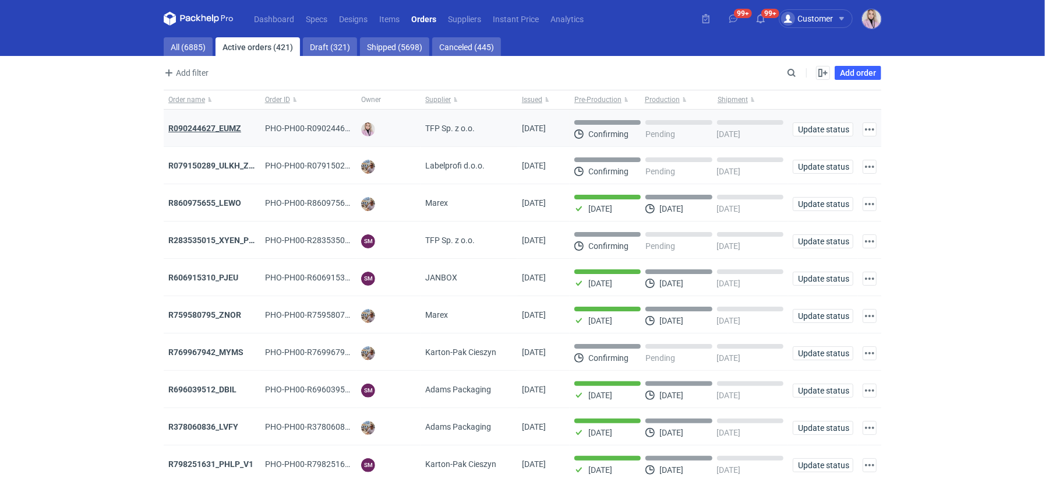
click at [201, 126] on strong "R090244627_EUMZ" at bounding box center [204, 128] width 73 height 9
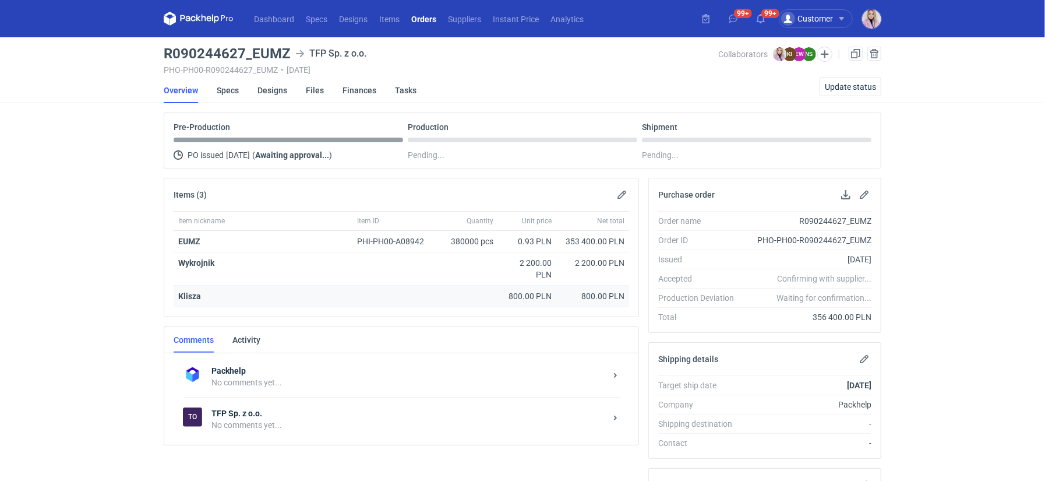
scroll to position [29, 0]
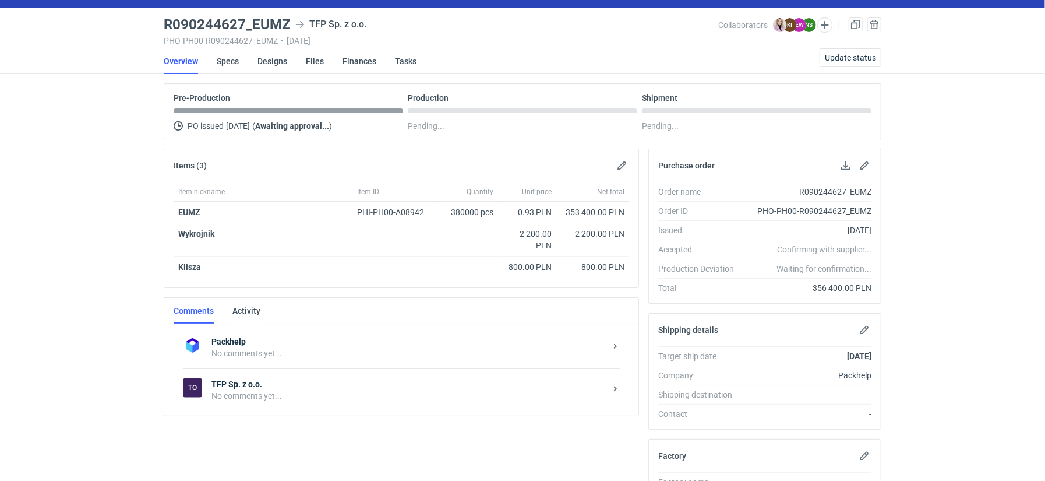
click at [301, 379] on strong "TFP Sp. z o.o." at bounding box center [409, 384] width 394 height 12
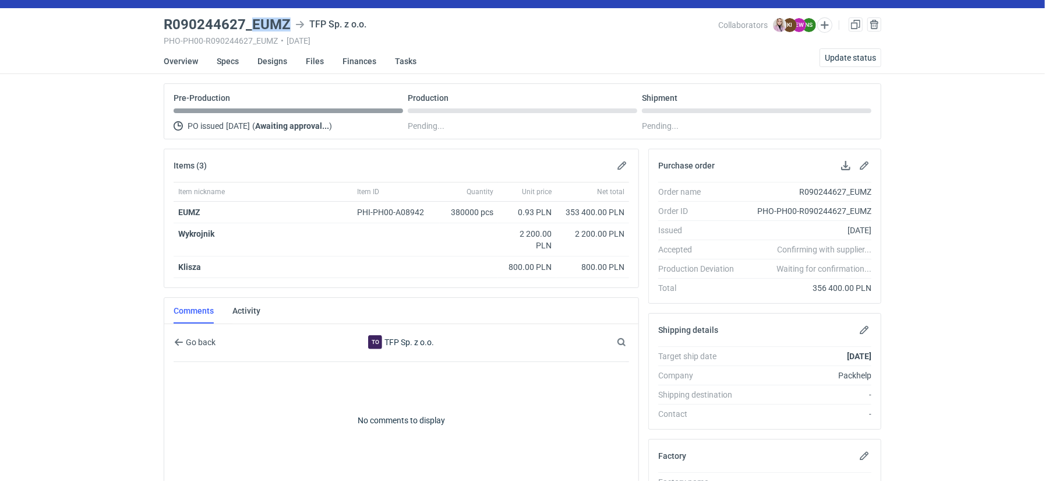
drag, startPoint x: 291, startPoint y: 24, endPoint x: 254, endPoint y: 23, distance: 37.3
click at [253, 25] on div "R090244627_EUMZ TFP Sp. z o.o." at bounding box center [441, 24] width 555 height 14
copy h3 "EUMZ"
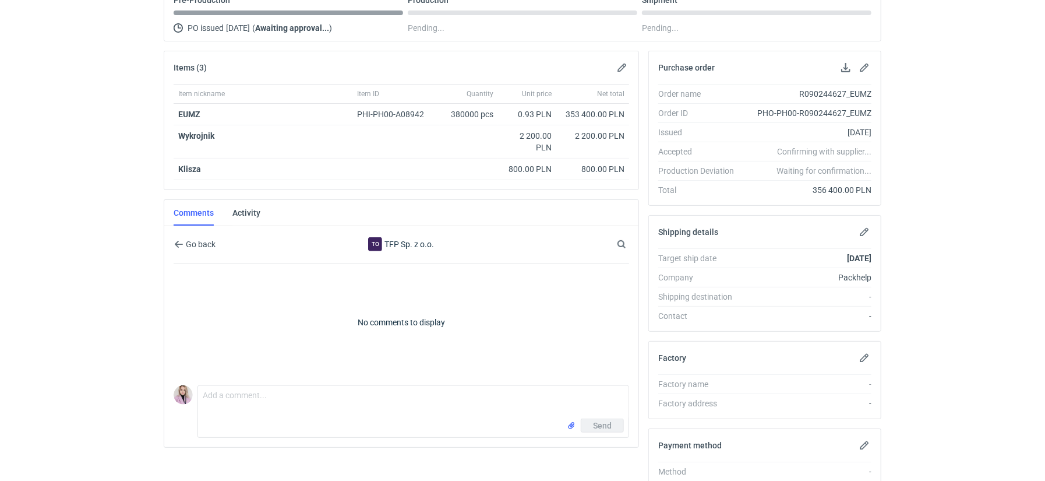
scroll to position [134, 0]
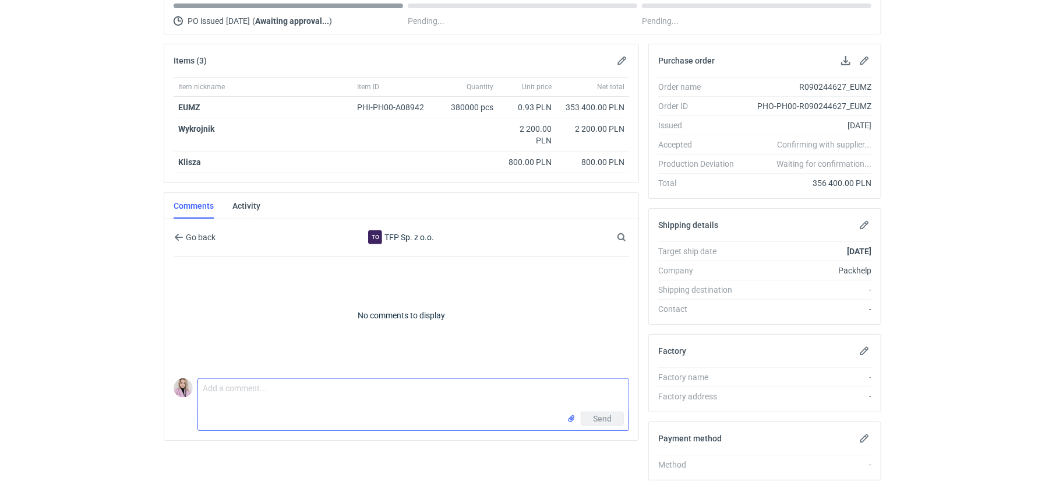
click at [239, 399] on textarea "Comment message" at bounding box center [413, 395] width 431 height 33
drag, startPoint x: 360, startPoint y: 381, endPoint x: 336, endPoint y: 383, distance: 24.5
click at [336, 383] on textarea "Dzień dobry, zamówienie pakowane" at bounding box center [413, 395] width 431 height 33
paste textarea "225000 pcs to: 21 Brownslow Mews London Greater London WC1N 2LD United Kingdom …"
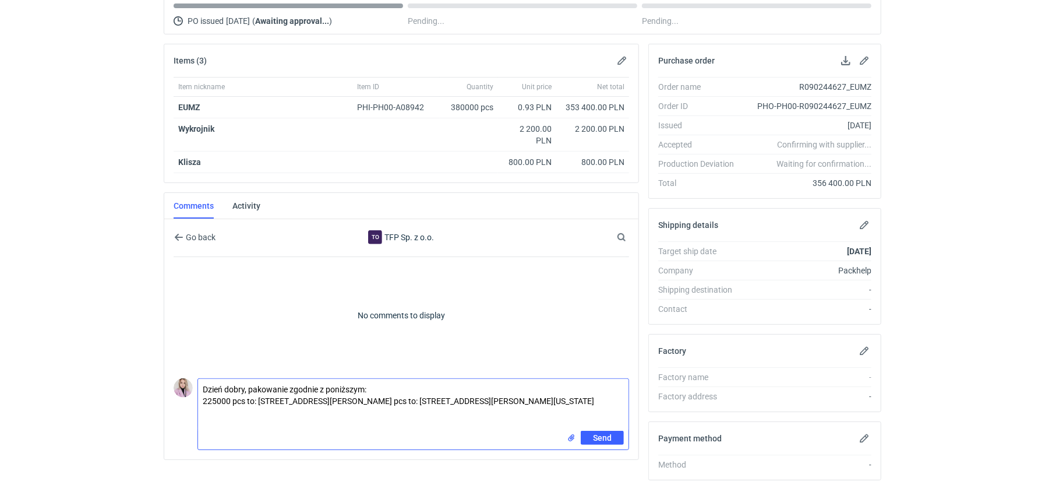
click at [380, 384] on textarea "Dzień dobry, pakowanie zgodnie z poniższym: 225000 pcs to: 21 Brownslow Mews Lo…" at bounding box center [413, 405] width 431 height 52
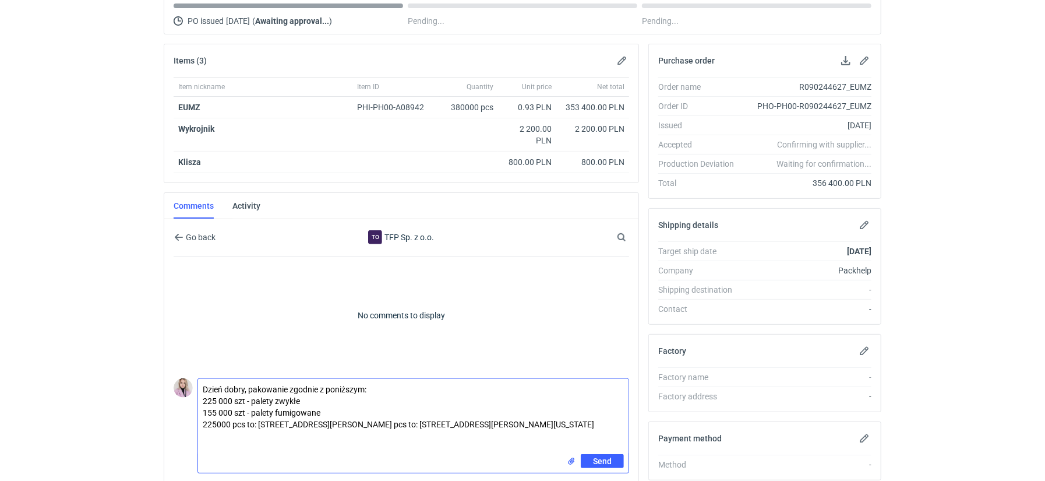
drag, startPoint x: 521, startPoint y: 432, endPoint x: 191, endPoint y: 414, distance: 330.3
click at [191, 415] on div "Comment message Dzień dobry, pakowanie zgodnie z poniższym: 225 000 szt - palet…" at bounding box center [402, 424] width 456 height 100
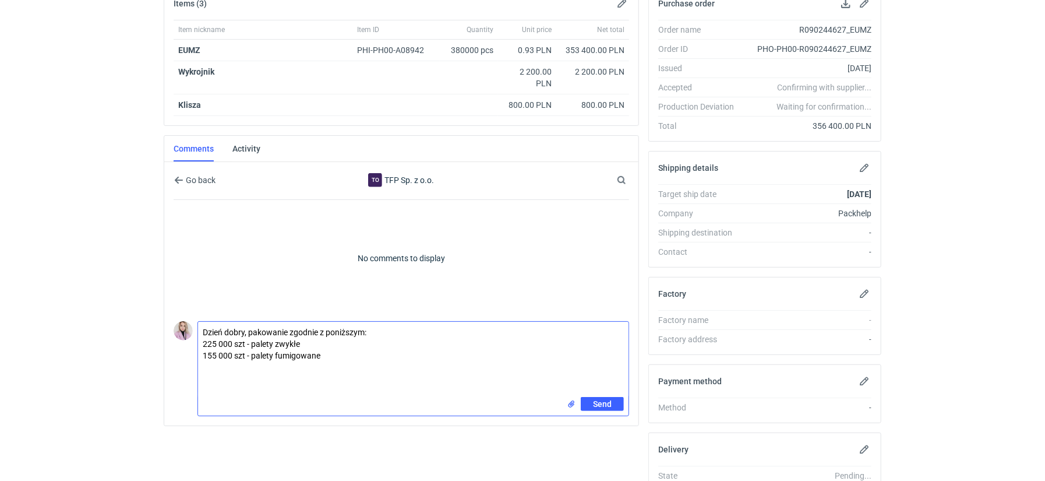
scroll to position [199, 0]
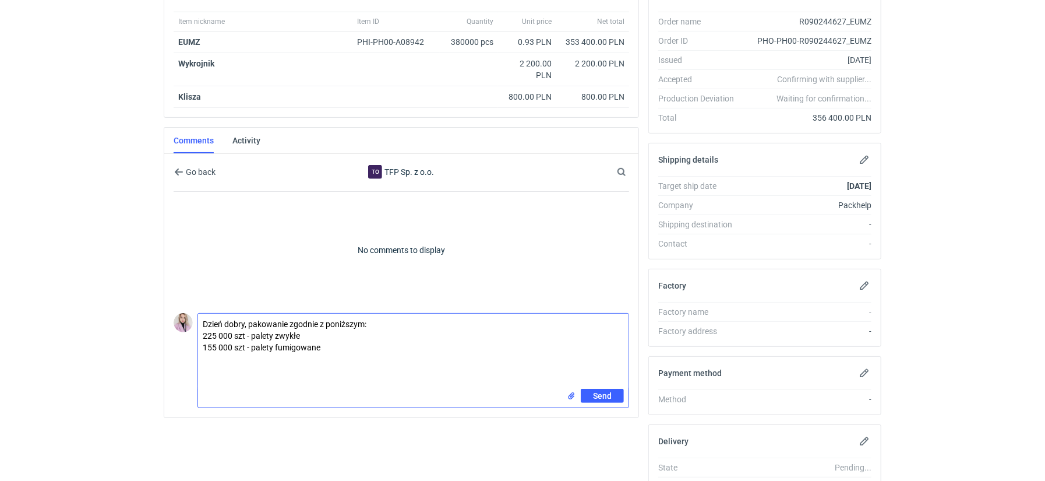
click at [308, 361] on textarea "Dzień dobry, pakowanie zgodnie z poniższym: 225 000 szt - palety zwykłe 155 000…" at bounding box center [413, 350] width 431 height 75
click at [258, 361] on textarea "Dzień dobry, pakowanie zgodnie z poniższym: 225 000 szt - palety zwykłe 155 000…" at bounding box center [413, 350] width 431 height 75
type textarea "Dzień dobry, pakowanie zgodnie z poniższym: 225 000 szt - palety zwykłe 155 000…"
click at [597, 392] on span "Send" at bounding box center [602, 396] width 19 height 8
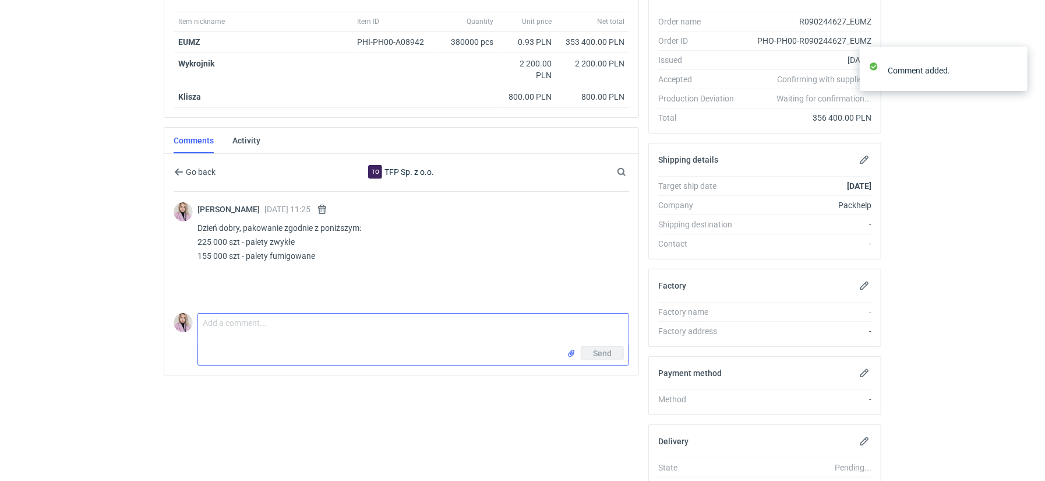
click at [221, 326] on textarea "Comment message" at bounding box center [413, 329] width 431 height 33
type textarea "J"
type textarea "P"
drag, startPoint x: 258, startPoint y: 322, endPoint x: 136, endPoint y: 314, distance: 121.5
click at [143, 281] on html "Dashboard Specs Designs Items Orders Suppliers Instant Price Analytics 99+ 99+ …" at bounding box center [522, 41] width 1045 height 481
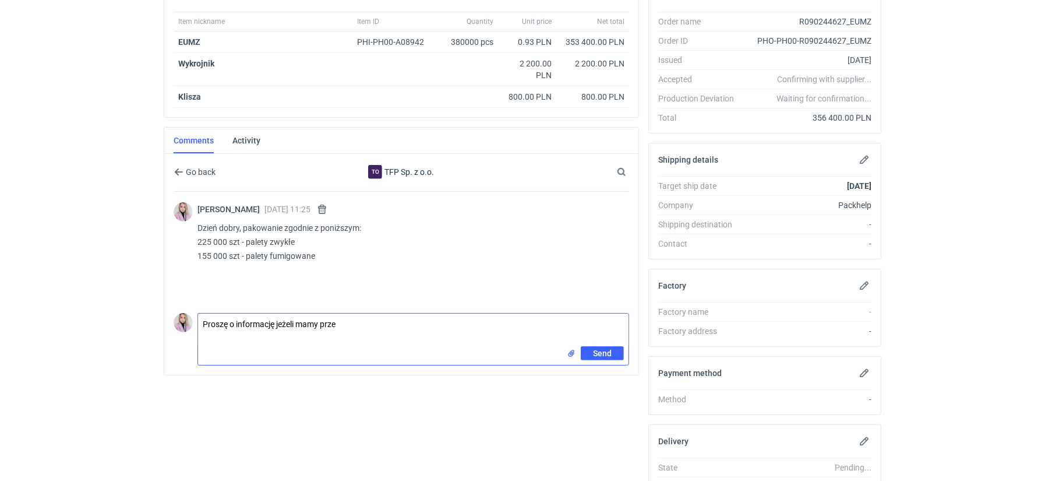
drag, startPoint x: 349, startPoint y: 322, endPoint x: 287, endPoint y: 319, distance: 62.4
drag, startPoint x: 235, startPoint y: 319, endPoint x: 172, endPoint y: 319, distance: 63.5
click at [174, 319] on div "Comment message Proszę o informację mailową do mnie, Tomasza Kubiaka oraz Macie…" at bounding box center [402, 336] width 456 height 57
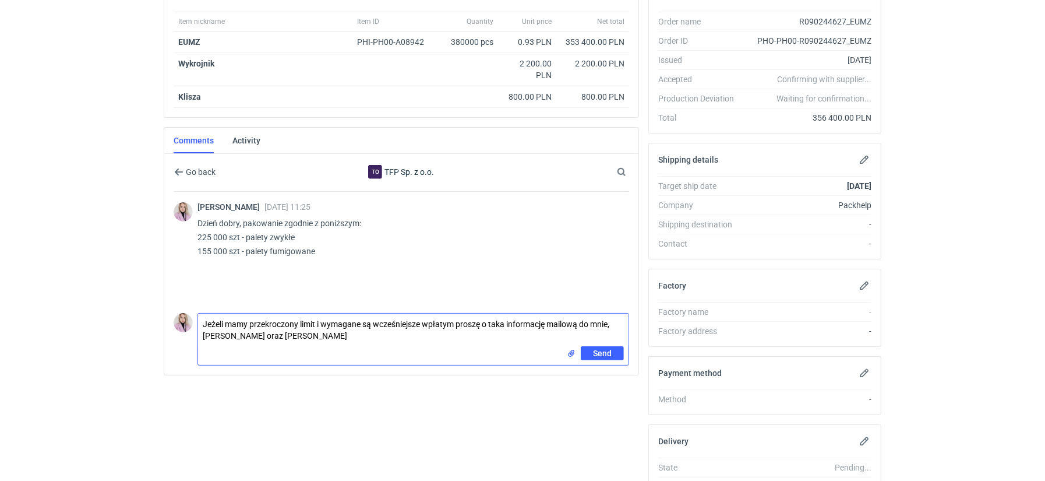
click at [453, 319] on textarea "Jeżeli mamy przekroczony limit i wymagane są wcześniejsze wpłatym proszę o taka…" at bounding box center [413, 329] width 431 height 33
click at [378, 334] on textarea "Jeżeli mamy przekroczony limit i wymagane są wcześniejsze wpłaty proszę o taka …" at bounding box center [413, 329] width 431 height 33
type textarea "Jeżeli mamy przekroczony limit i wymagane są wcześniejsze wpłaty proszę o taka …"
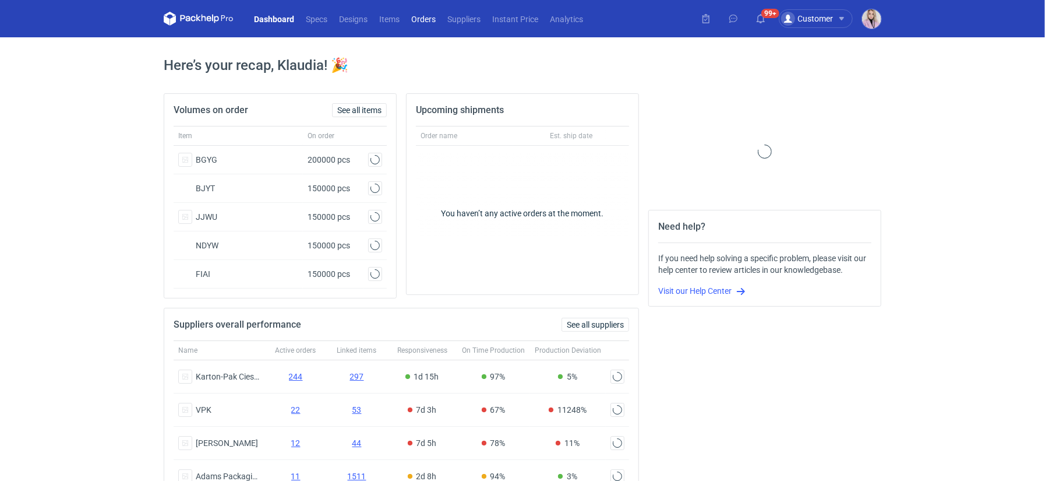
click at [420, 18] on link "Orders" at bounding box center [424, 19] width 36 height 14
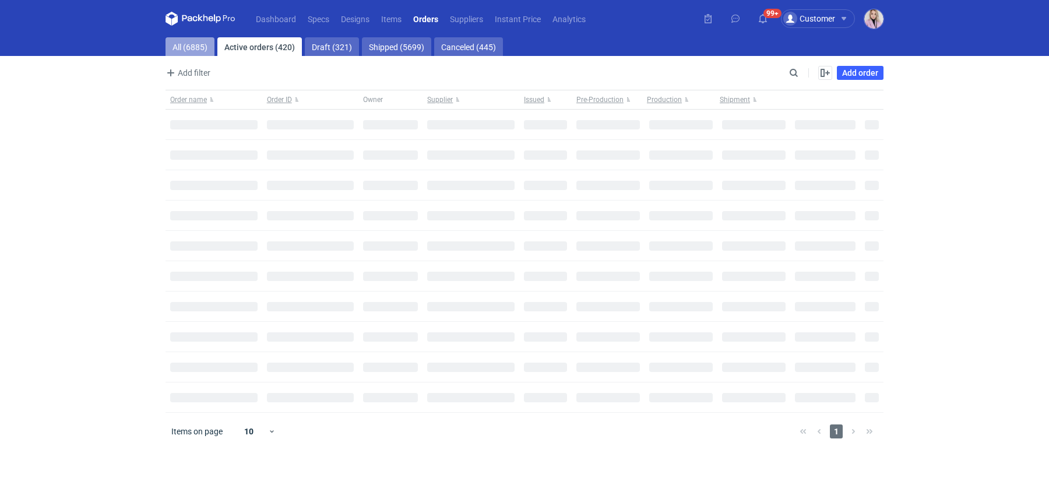
click at [195, 47] on link "All (6885)" at bounding box center [189, 46] width 49 height 19
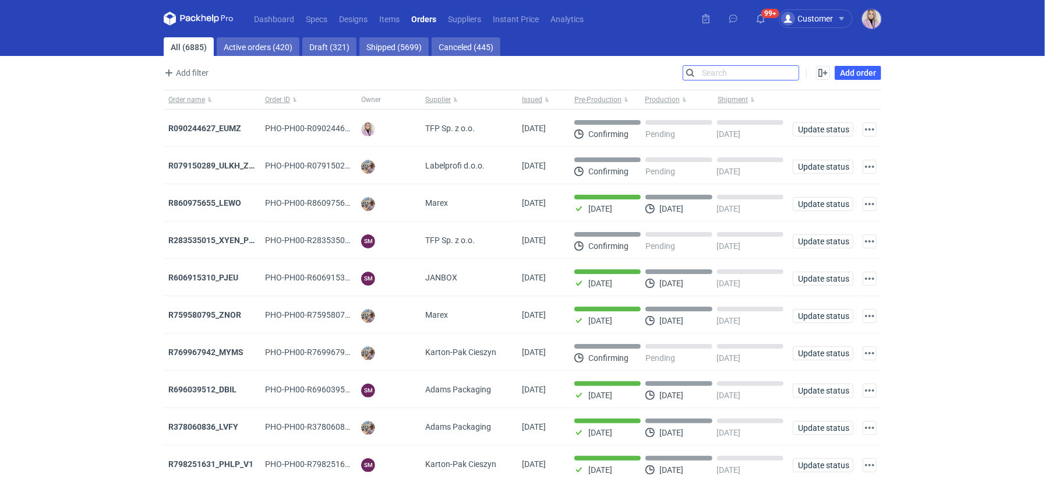
click at [790, 71] on input "Search" at bounding box center [741, 73] width 115 height 14
type input "lewo"
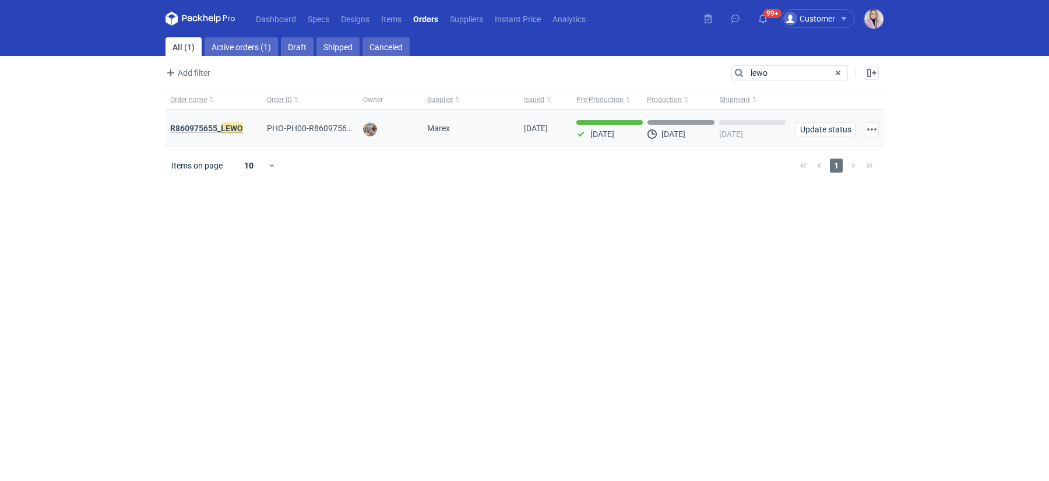
click at [215, 125] on strong "R860975655_ LEWO" at bounding box center [206, 128] width 73 height 13
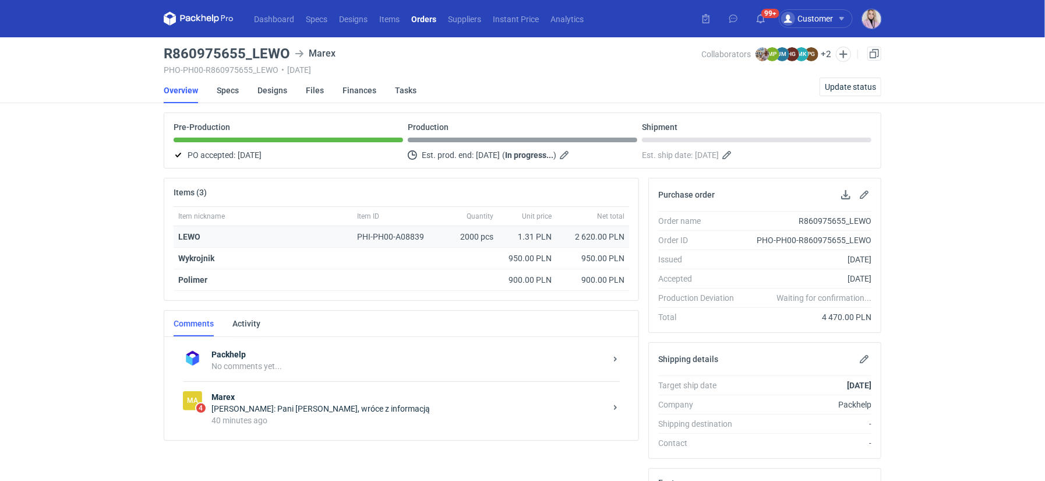
click at [187, 227] on div "LEWO" at bounding box center [263, 237] width 179 height 22
click at [186, 232] on strong "LEWO" at bounding box center [189, 236] width 22 height 9
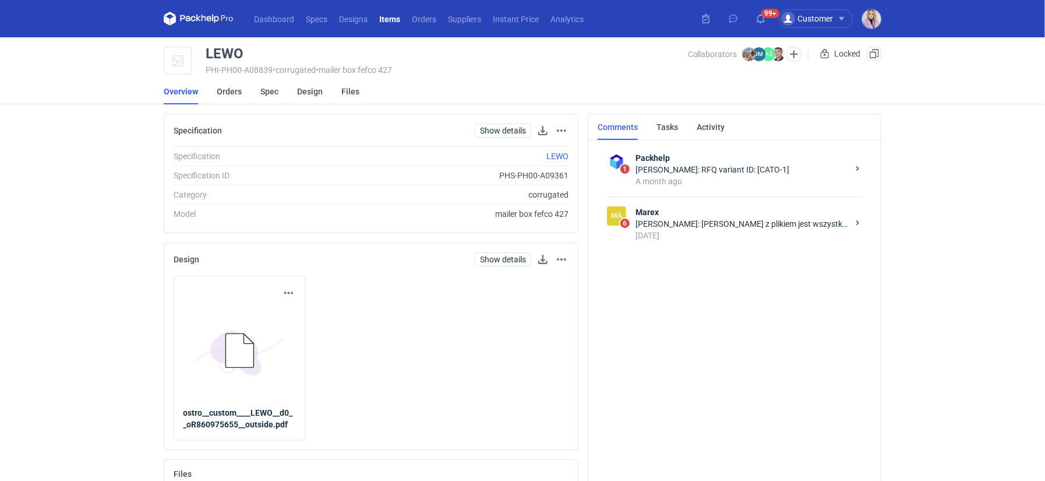
click at [699, 231] on div "[DATE]" at bounding box center [742, 236] width 213 height 12
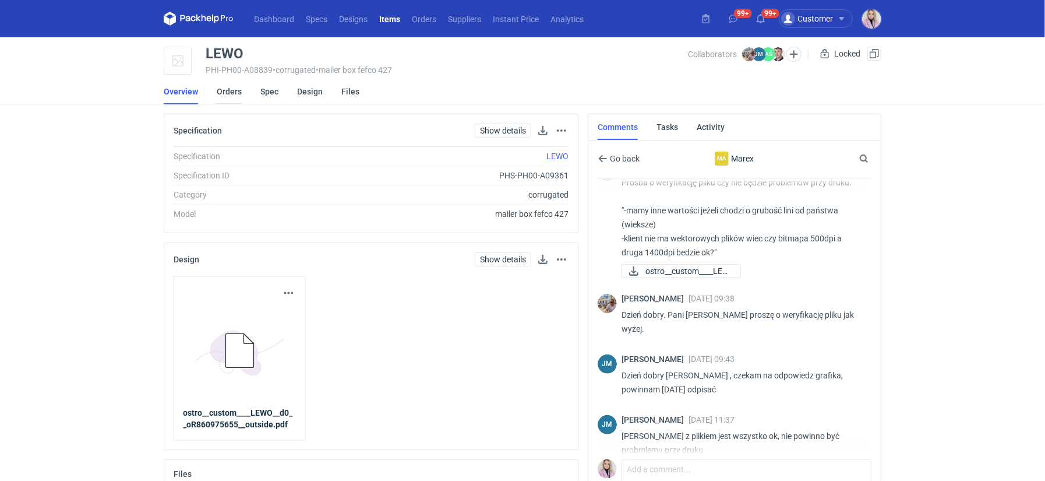
click at [228, 96] on link "Orders" at bounding box center [229, 92] width 25 height 26
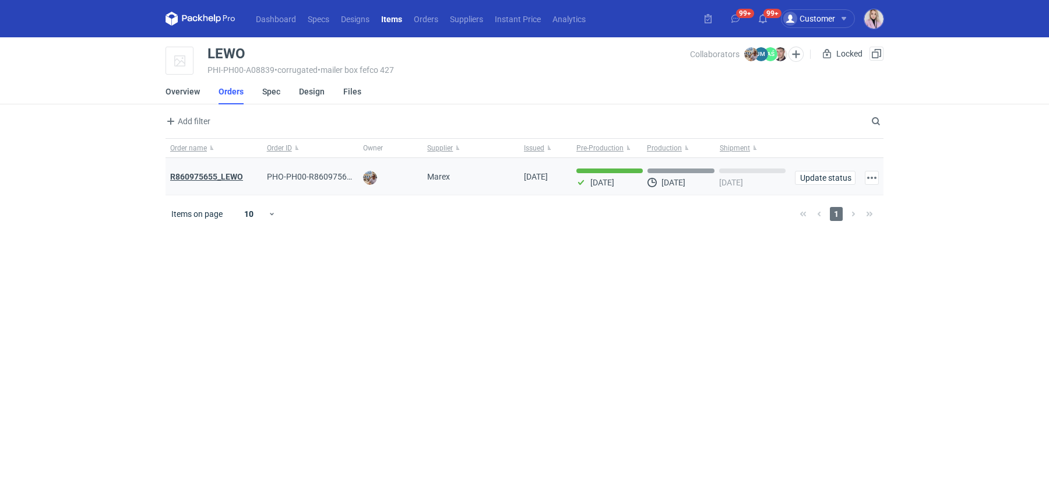
click at [198, 172] on strong "R860975655_LEWO" at bounding box center [206, 176] width 73 height 9
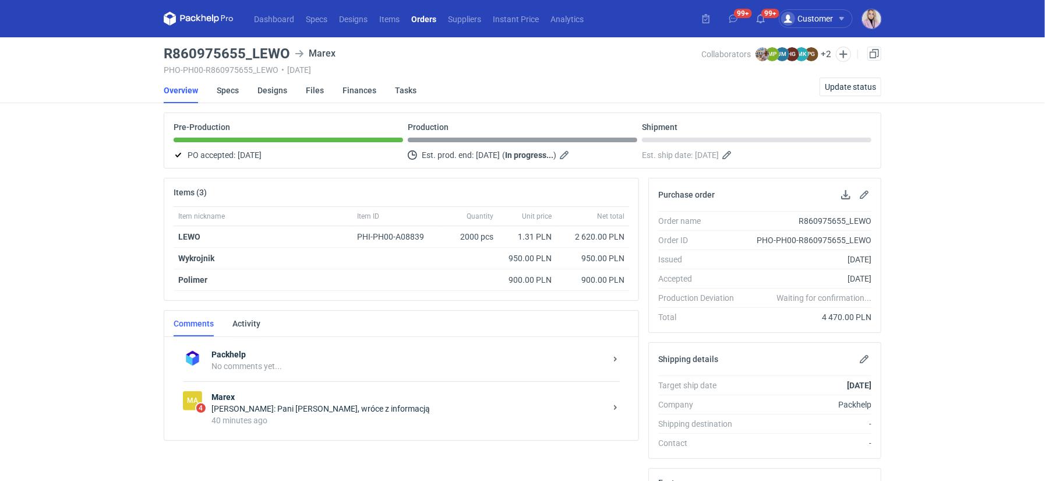
click at [325, 394] on strong "Marex" at bounding box center [409, 397] width 394 height 12
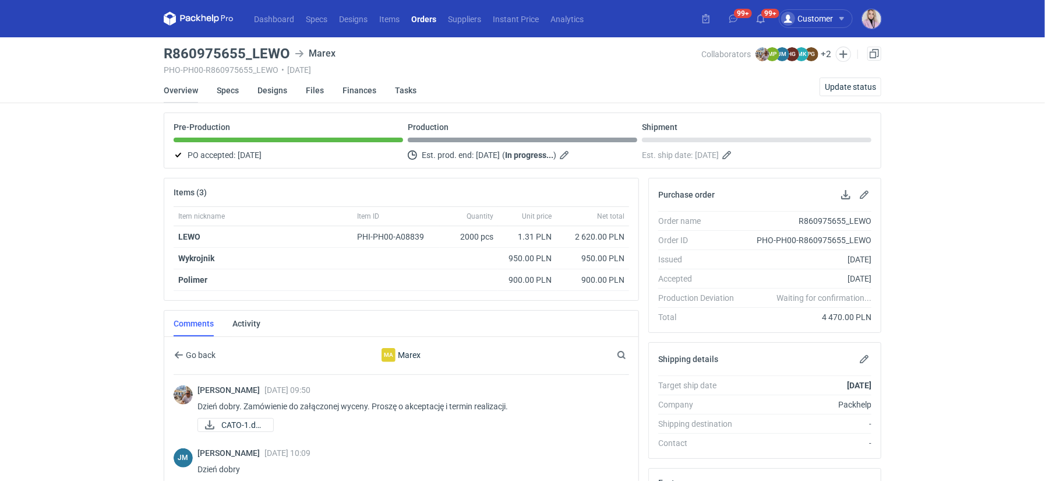
click at [181, 98] on link "Overview" at bounding box center [181, 90] width 34 height 26
